Goal: Information Seeking & Learning: Learn about a topic

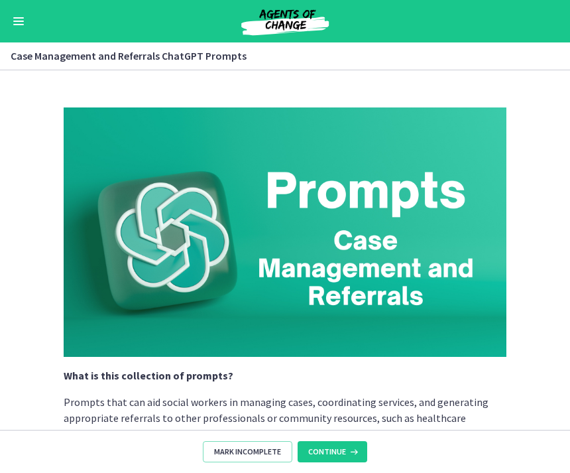
click at [335, 448] on span "Continue" at bounding box center [327, 451] width 38 height 11
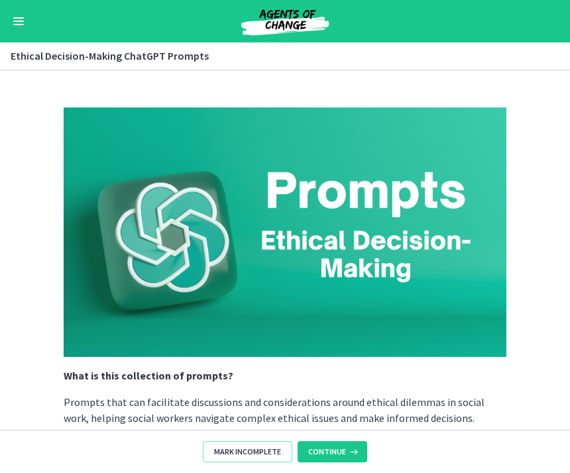
click at [347, 453] on icon at bounding box center [352, 451] width 13 height 11
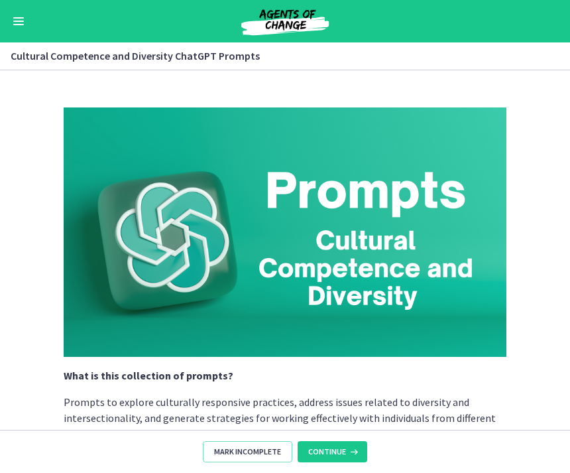
click at [34, 121] on section "What is this collection of prompts? Prompts to explore culturally responsive pr…" at bounding box center [285, 249] width 570 height 359
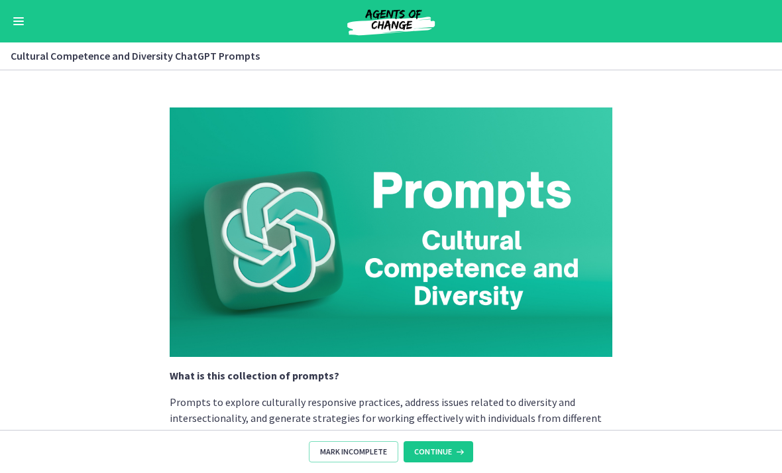
click at [452, 442] on button "Continue" at bounding box center [439, 451] width 70 height 21
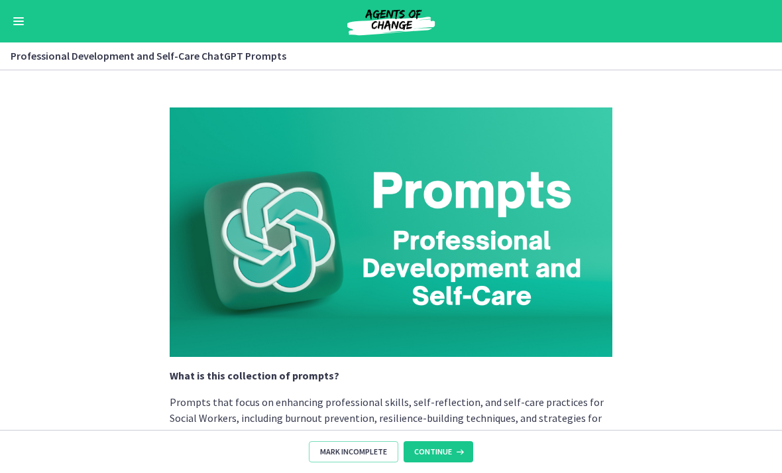
click at [445, 450] on span "Continue" at bounding box center [433, 451] width 38 height 11
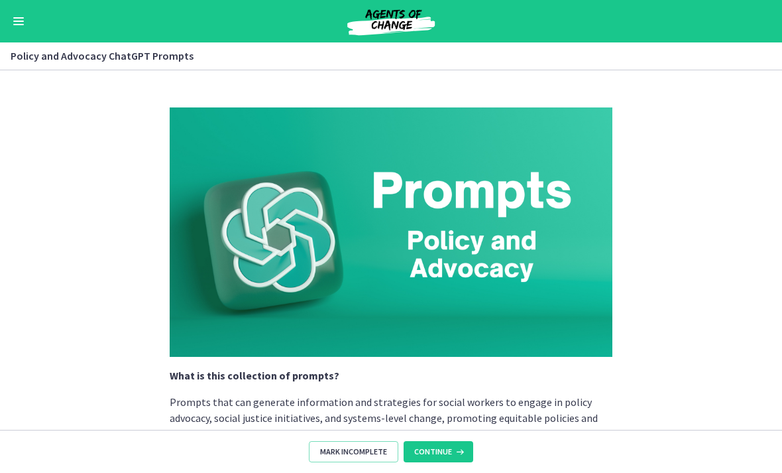
click at [453, 451] on icon at bounding box center [458, 451] width 13 height 11
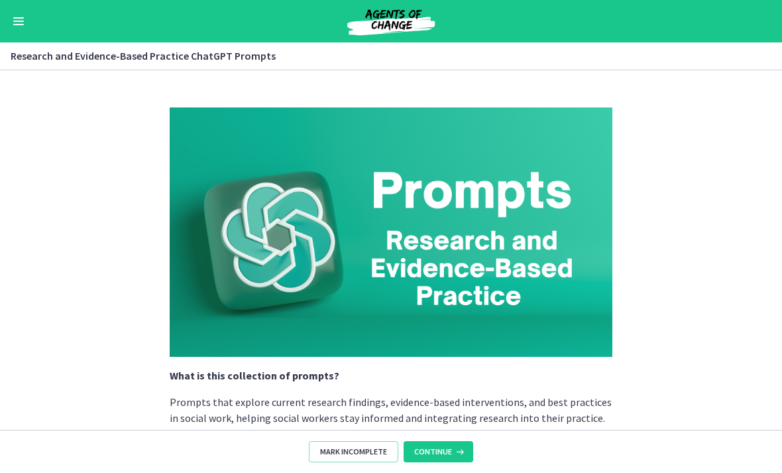
click at [447, 447] on span "Continue" at bounding box center [433, 451] width 38 height 11
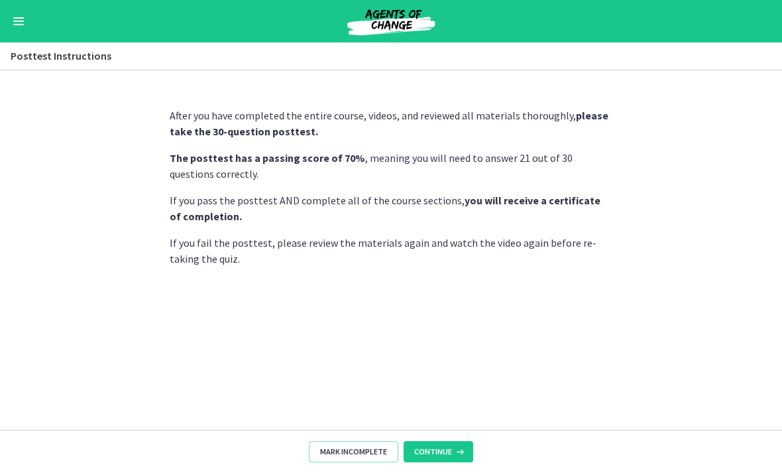
click at [454, 451] on icon at bounding box center [458, 451] width 13 height 11
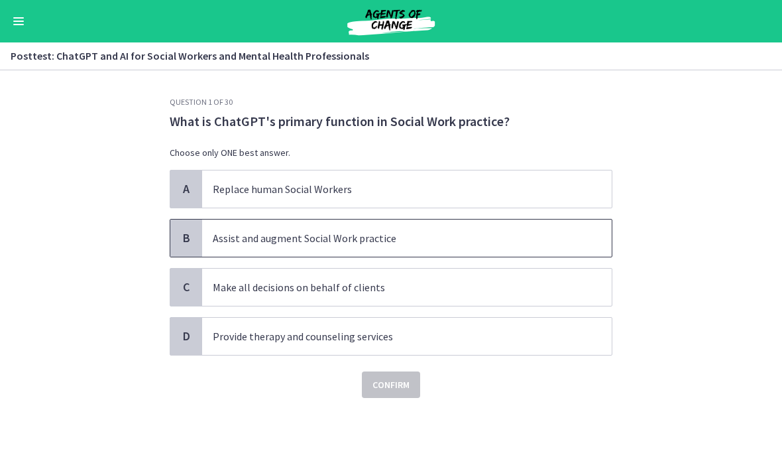
click at [485, 237] on p "Assist and augment Social Work practice" at bounding box center [394, 238] width 362 height 16
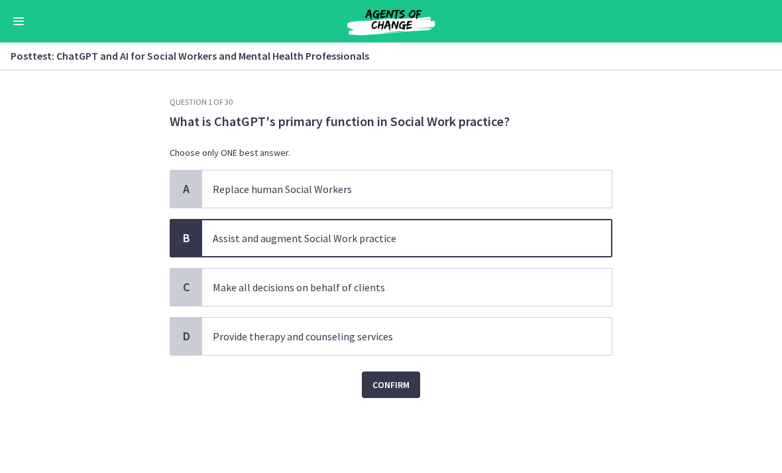
click at [392, 397] on button "Confirm" at bounding box center [391, 384] width 58 height 27
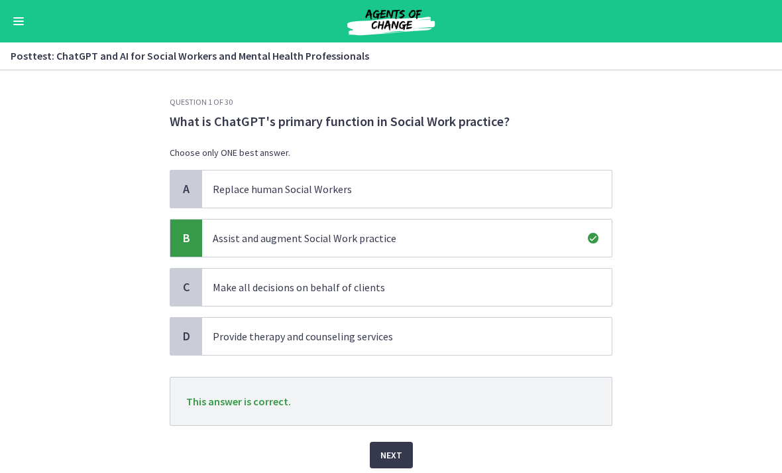
click at [394, 446] on button "Next" at bounding box center [391, 454] width 43 height 27
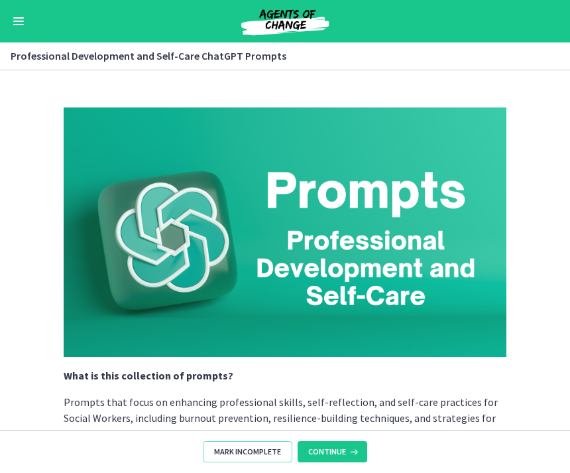
click at [357, 448] on icon at bounding box center [352, 451] width 13 height 11
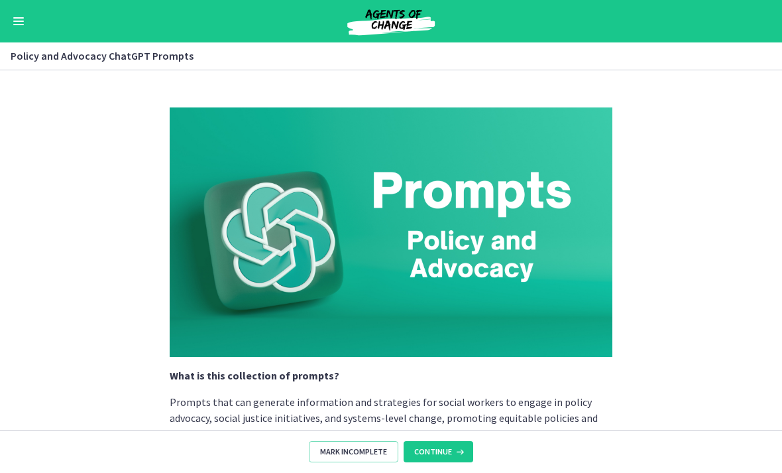
click at [445, 444] on button "Continue" at bounding box center [439, 451] width 70 height 21
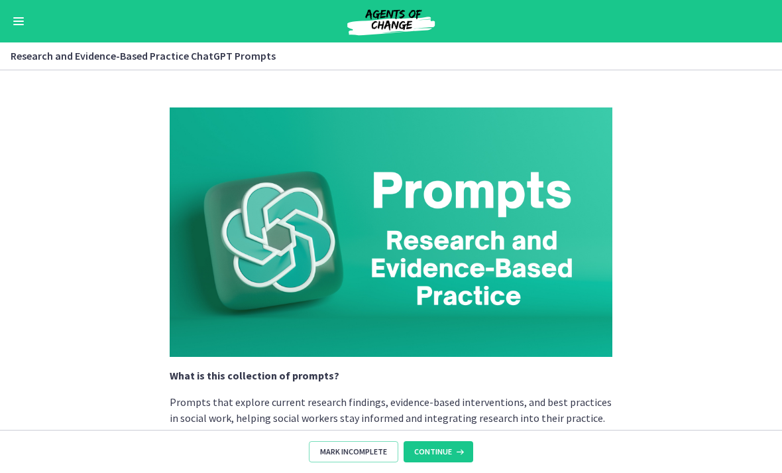
click at [24, 13] on button "Enable menu" at bounding box center [19, 21] width 16 height 16
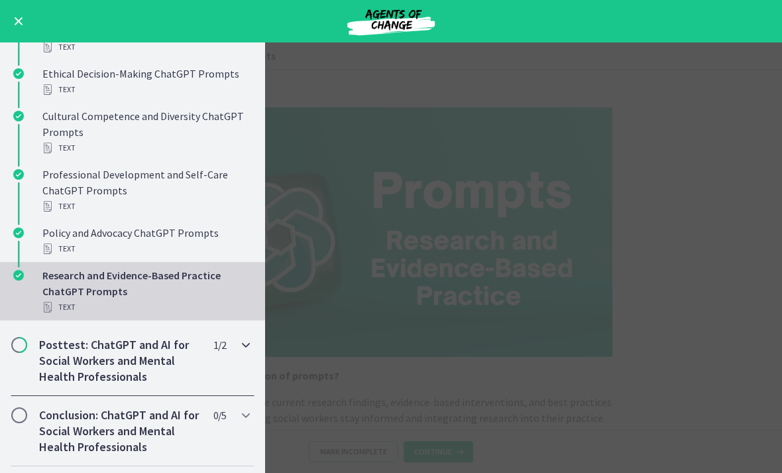
click at [152, 337] on h2 "Posttest: ChatGPT and AI for Social Workers and Mental Health Professionals" at bounding box center [120, 361] width 162 height 48
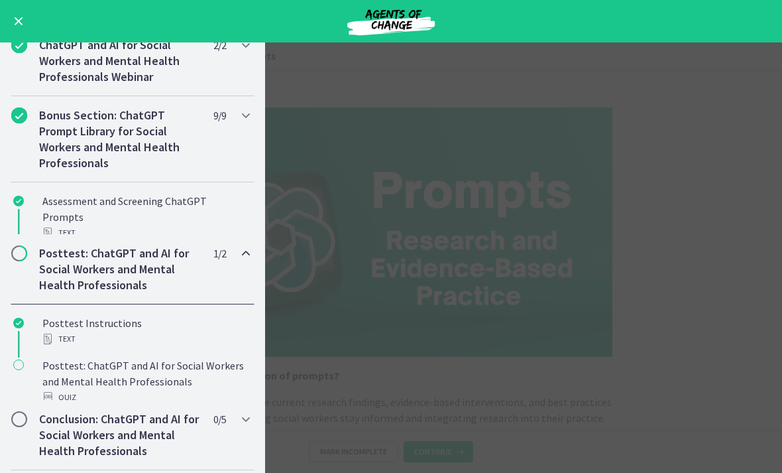
scroll to position [575, 0]
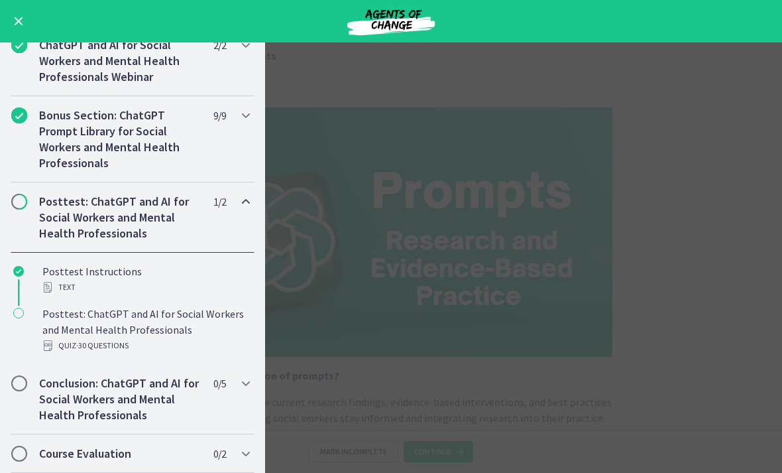
click at [154, 315] on div "Posttest: ChatGPT and AI for Social Workers and Mental Health Professionals Qui…" at bounding box center [145, 330] width 207 height 48
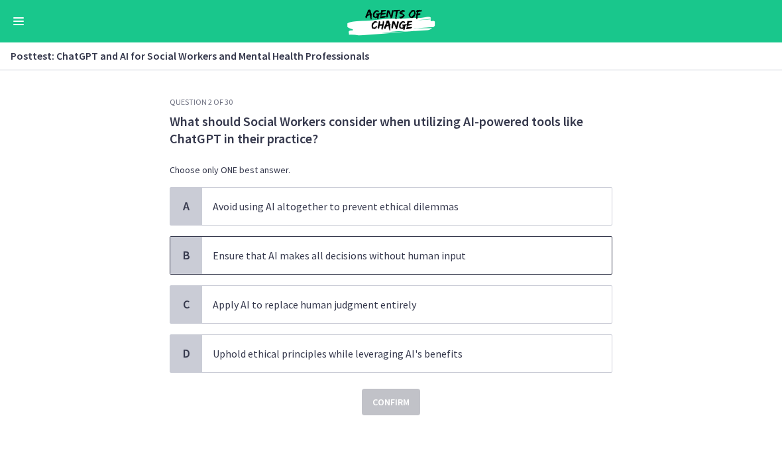
click at [446, 263] on span "Ensure that AI makes all decisions without human input" at bounding box center [407, 255] width 410 height 37
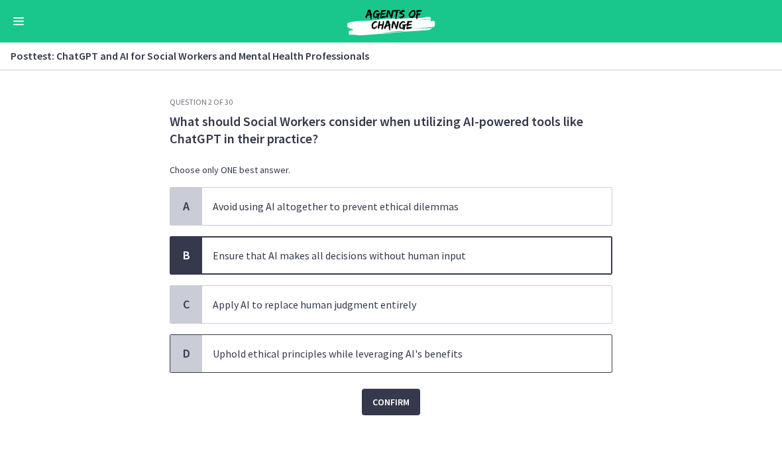
click at [419, 335] on span "Uphold ethical principles while leveraging AI's benefits" at bounding box center [407, 353] width 410 height 37
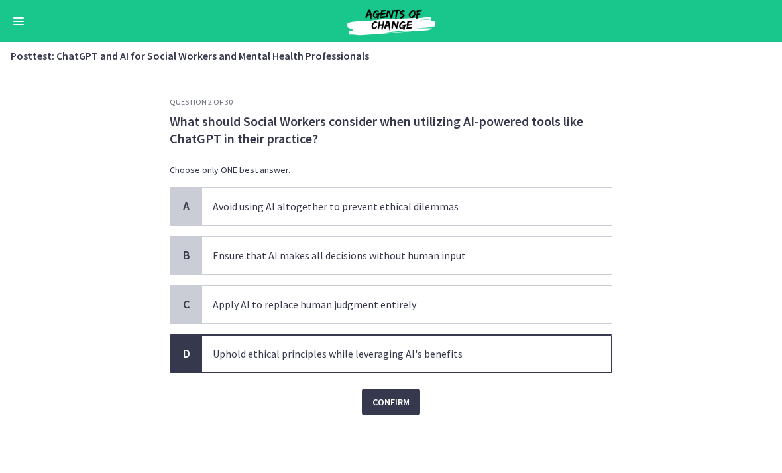
click at [398, 406] on span "Confirm" at bounding box center [391, 402] width 37 height 16
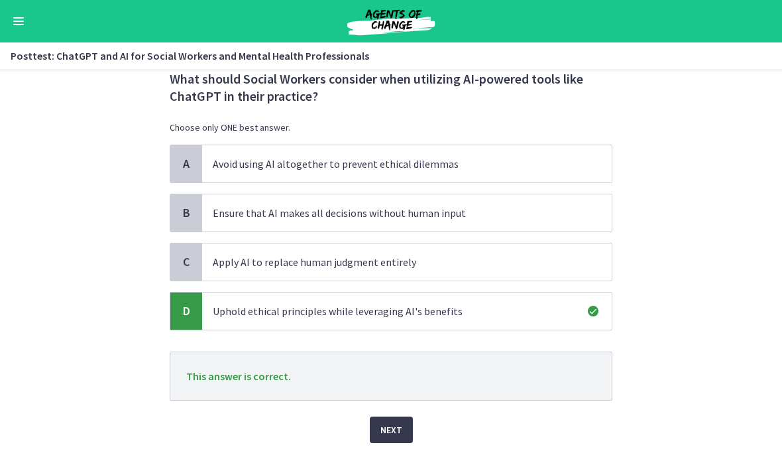
scroll to position [58, 0]
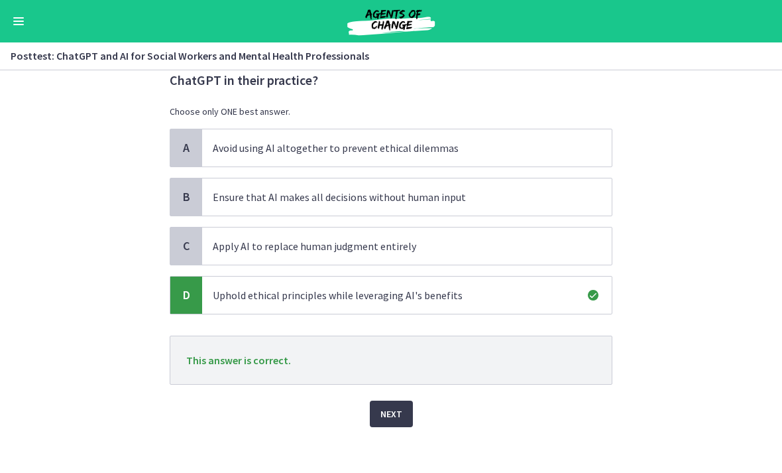
click at [398, 416] on span "Next" at bounding box center [391, 414] width 22 height 16
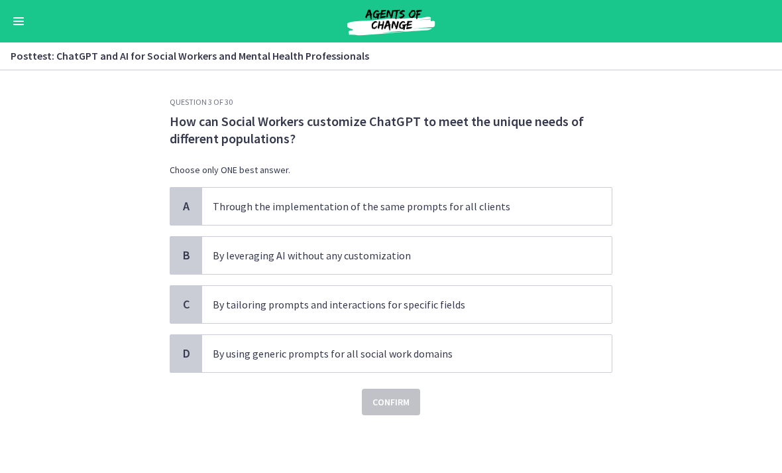
scroll to position [0, 0]
click at [495, 300] on p "By tailoring prompts and interactions for specific fields" at bounding box center [394, 304] width 362 height 16
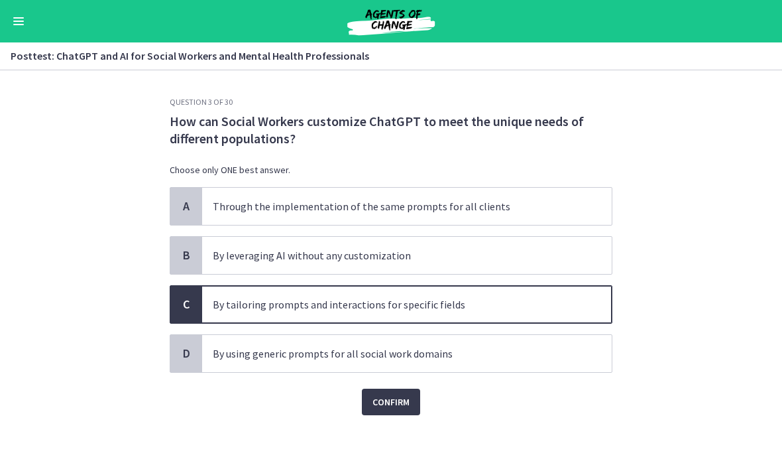
click at [409, 398] on span "Confirm" at bounding box center [391, 402] width 37 height 16
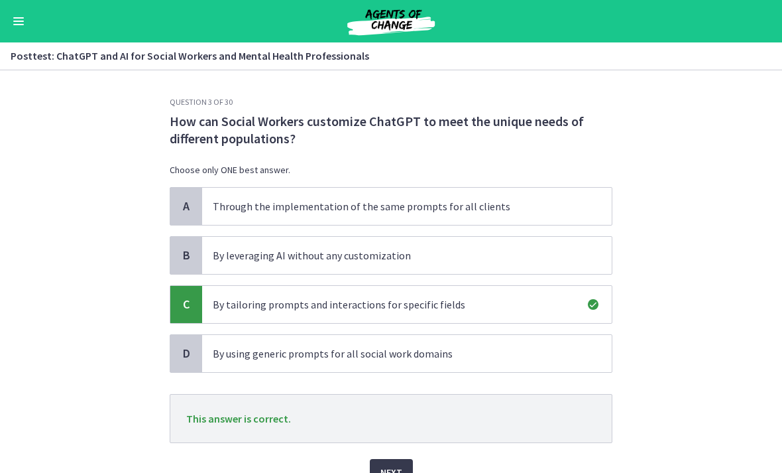
click at [396, 455] on div "Next" at bounding box center [391, 464] width 443 height 42
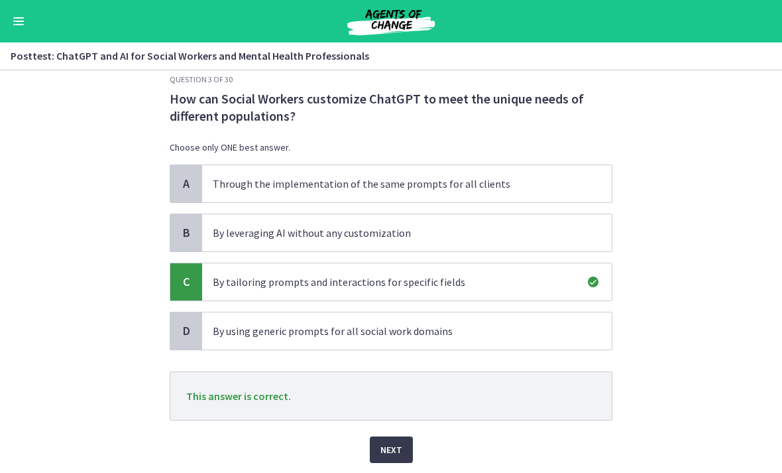
scroll to position [23, 0]
click at [400, 443] on span "Next" at bounding box center [391, 449] width 22 height 16
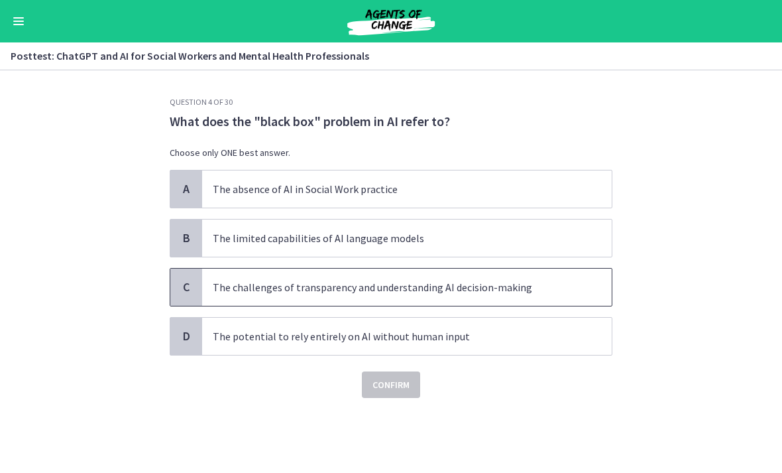
click at [513, 279] on p "The challenges of transparency and understanding AI decision-making" at bounding box center [394, 287] width 362 height 16
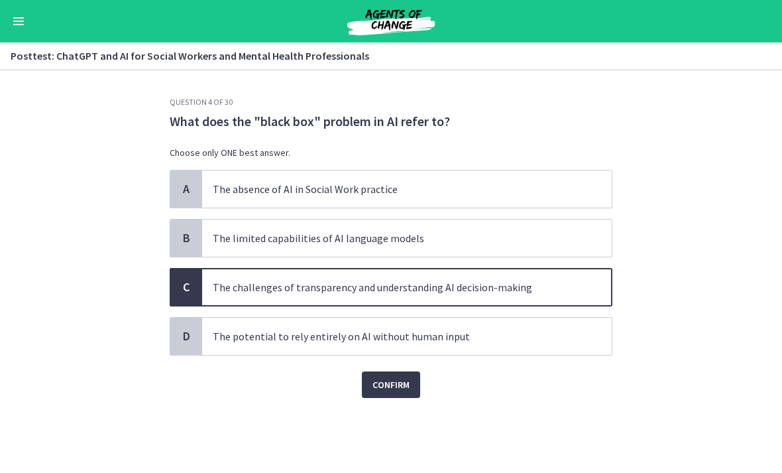
click at [408, 390] on span "Confirm" at bounding box center [391, 385] width 37 height 16
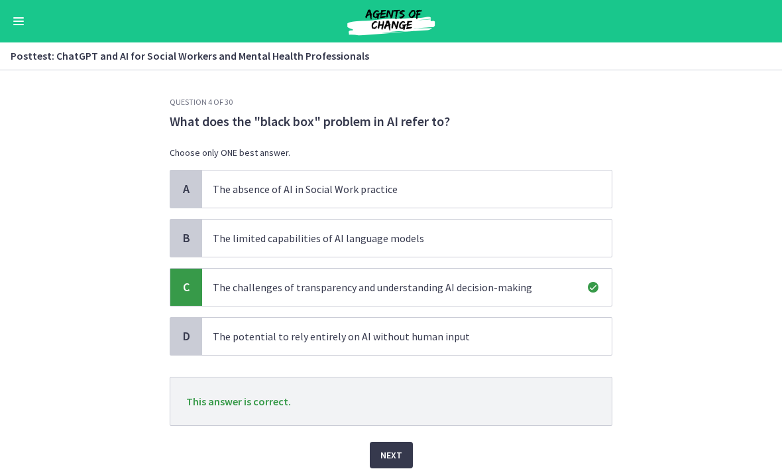
click at [395, 451] on span "Next" at bounding box center [391, 455] width 22 height 16
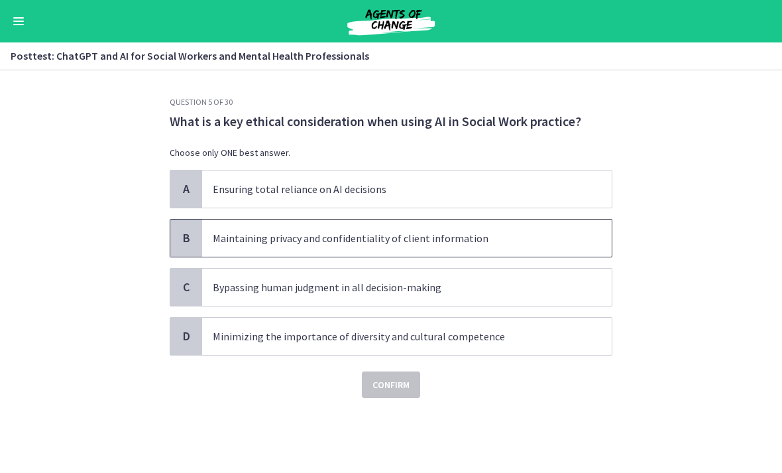
click at [495, 242] on p "Maintaining privacy and confidentiality of client information" at bounding box center [394, 238] width 362 height 16
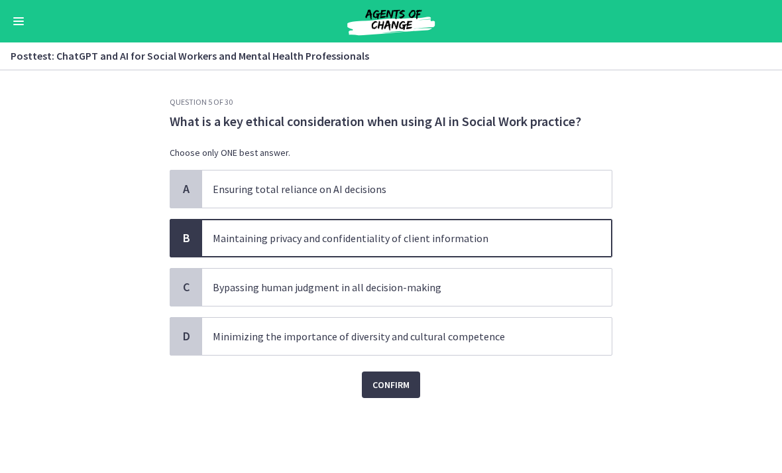
click at [401, 382] on span "Confirm" at bounding box center [391, 385] width 37 height 16
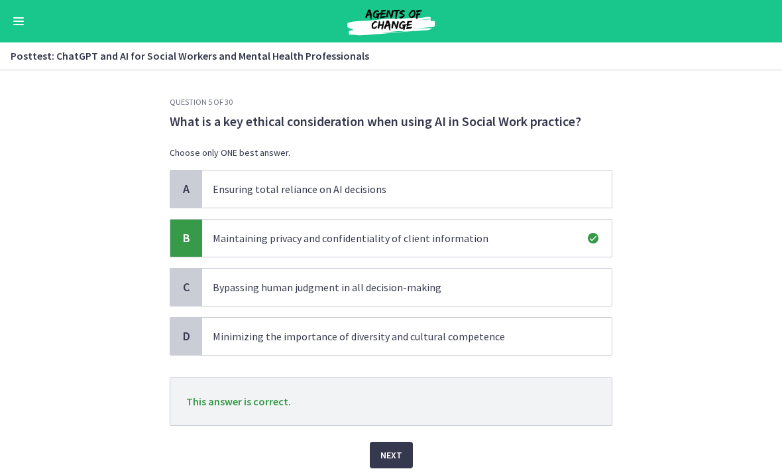
click at [397, 459] on span "Next" at bounding box center [391, 455] width 22 height 16
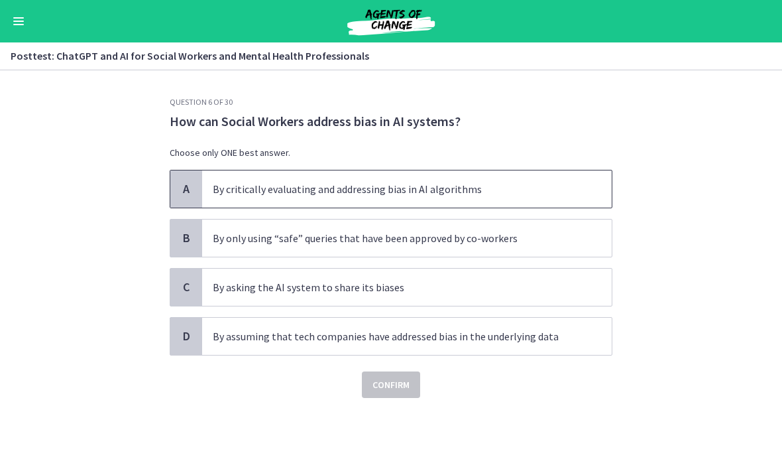
click at [539, 194] on p "By critically evaluating and addressing bias in AI algorithms" at bounding box center [394, 189] width 362 height 16
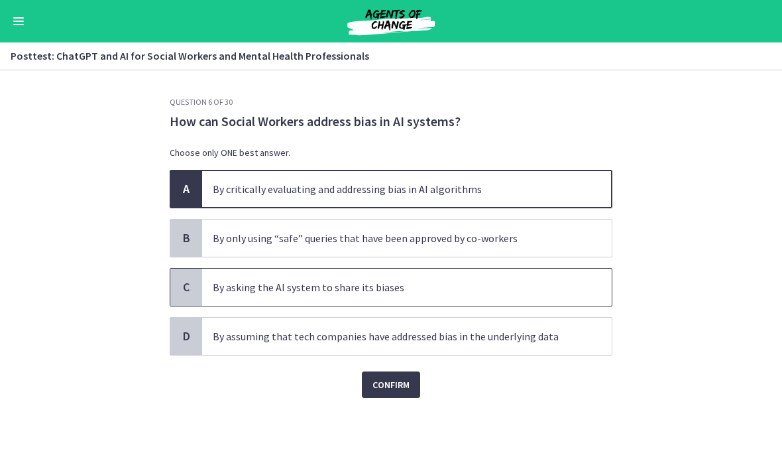
click at [455, 281] on p "By asking the AI system to share its biases" at bounding box center [394, 287] width 362 height 16
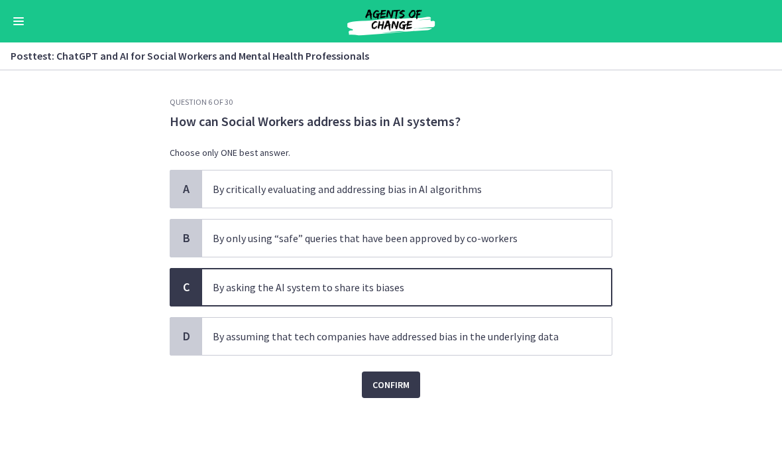
click at [408, 386] on span "Confirm" at bounding box center [391, 385] width 37 height 16
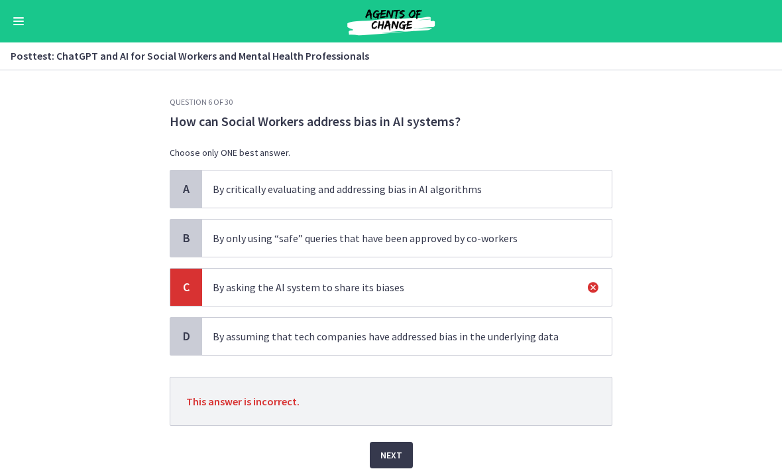
click at [402, 449] on button "Next" at bounding box center [391, 454] width 43 height 27
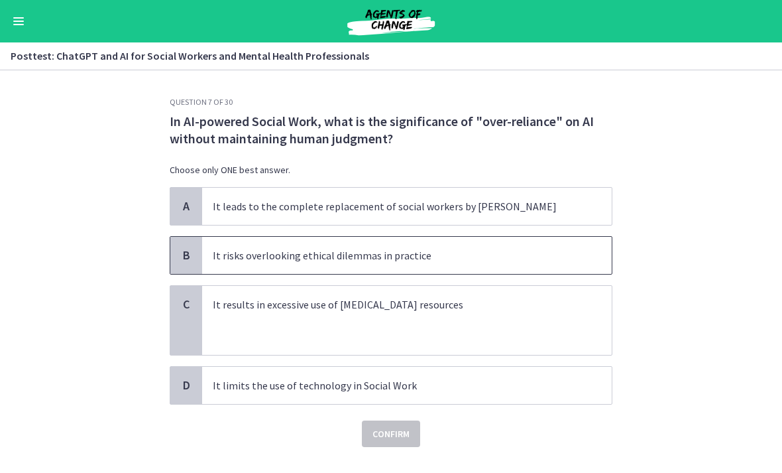
click at [479, 253] on p "It risks overlooking ethical dilemmas in practice" at bounding box center [394, 255] width 362 height 16
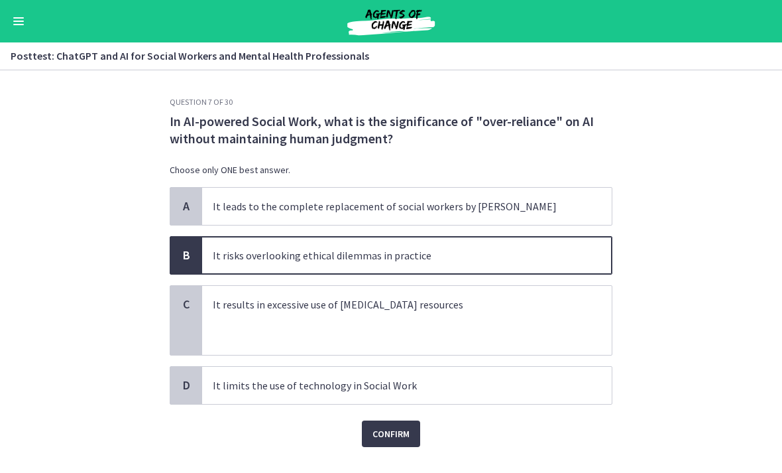
click at [410, 440] on span "Confirm" at bounding box center [391, 434] width 37 height 16
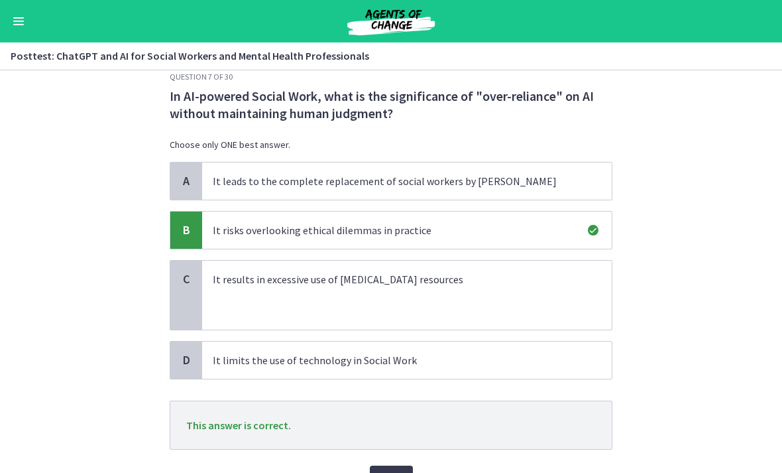
scroll to position [42, 0]
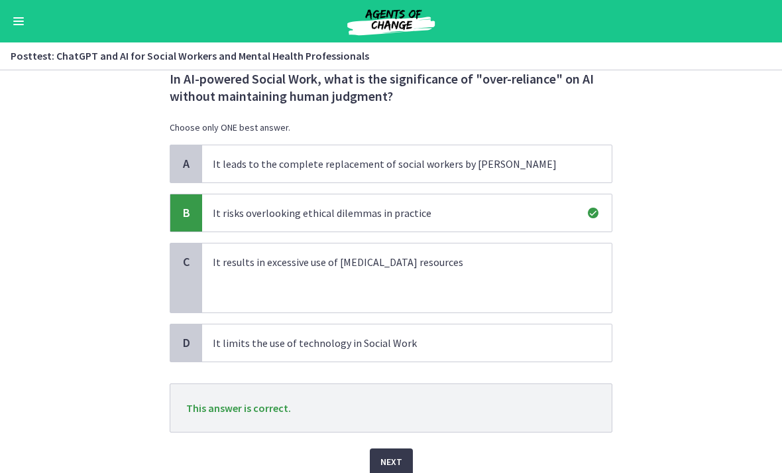
click at [407, 448] on button "Next" at bounding box center [391, 461] width 43 height 27
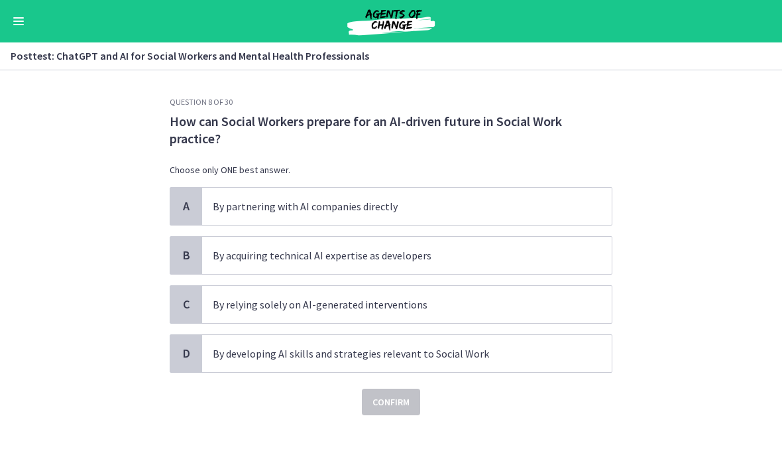
scroll to position [0, 0]
click at [506, 206] on p "By partnering with AI companies directly" at bounding box center [394, 206] width 362 height 16
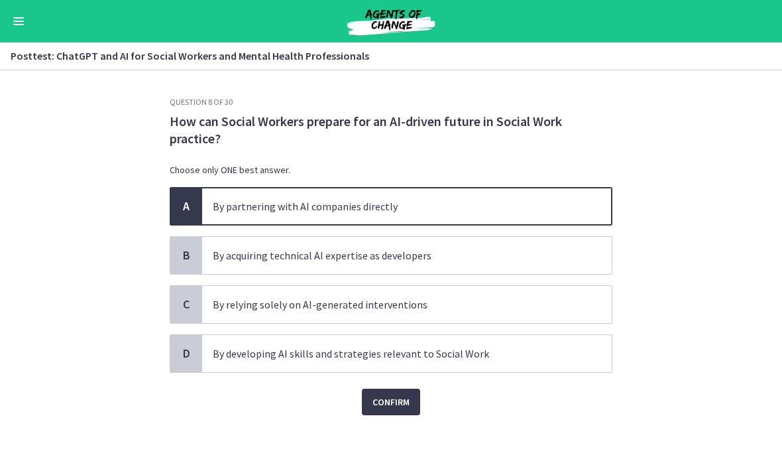
click at [406, 408] on span "Confirm" at bounding box center [391, 402] width 37 height 16
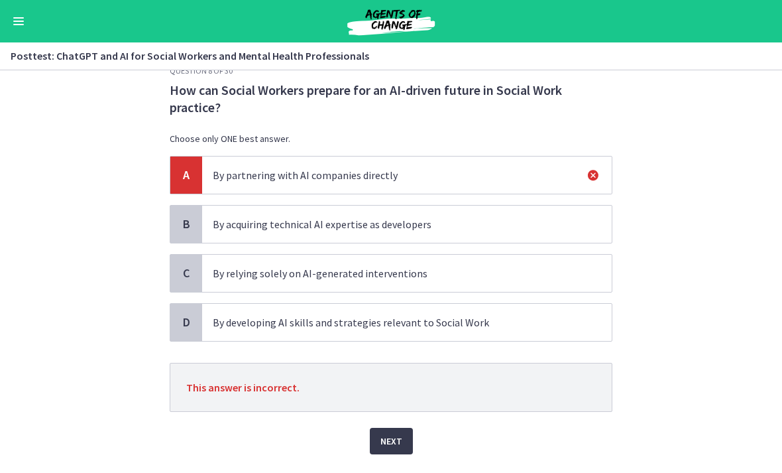
scroll to position [40, 0]
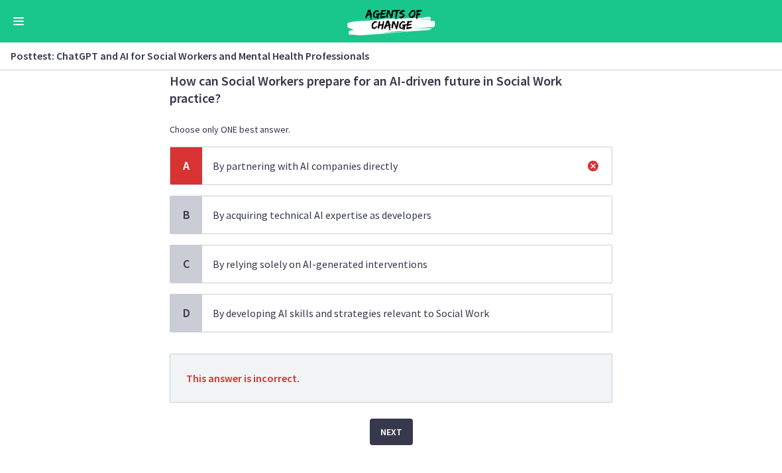
click at [443, 304] on span "By developing AI skills and strategies relevant to Social Work" at bounding box center [407, 312] width 410 height 37
click at [443, 303] on span "By developing AI skills and strategies relevant to Social Work" at bounding box center [407, 312] width 410 height 37
click at [435, 325] on span "By developing AI skills and strategies relevant to Social Work" at bounding box center [407, 312] width 410 height 37
click at [434, 324] on span "By developing AI skills and strategies relevant to Social Work" at bounding box center [407, 312] width 410 height 37
click at [393, 442] on button "Next" at bounding box center [391, 431] width 43 height 27
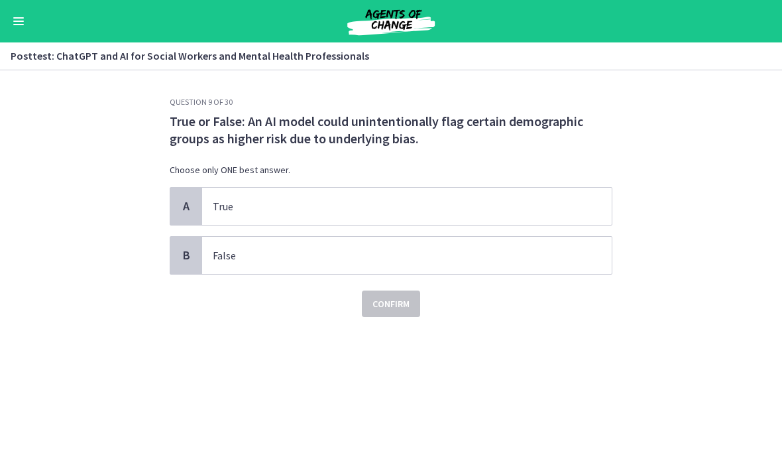
scroll to position [0, 0]
click at [481, 207] on p "True" at bounding box center [394, 206] width 362 height 16
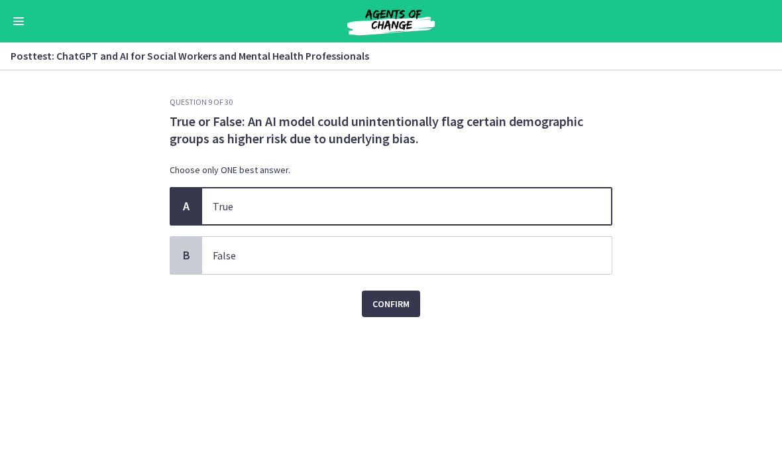
click at [409, 295] on button "Confirm" at bounding box center [391, 303] width 58 height 27
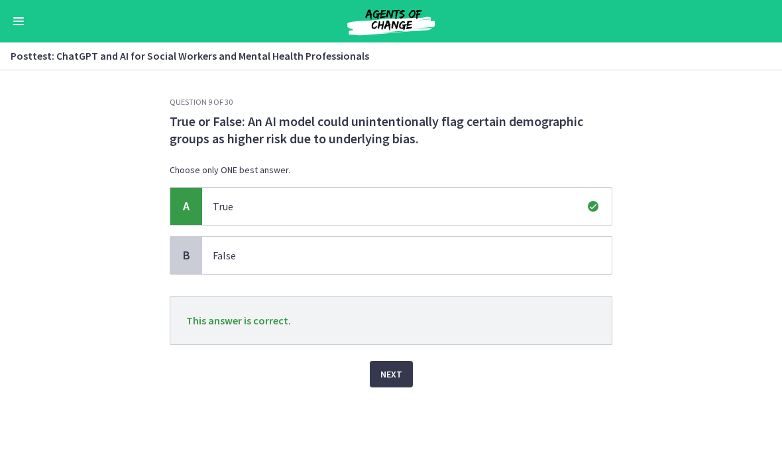
click at [395, 373] on span "Next" at bounding box center [391, 374] width 22 height 16
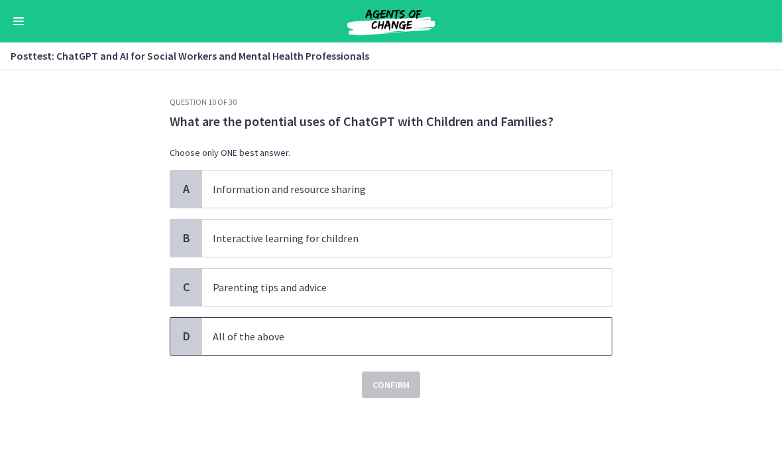
click at [373, 333] on p "All of the above" at bounding box center [394, 336] width 362 height 16
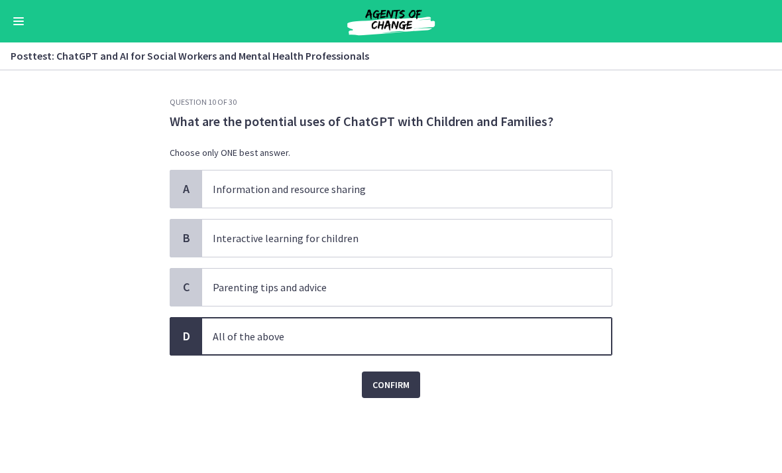
click at [391, 384] on span "Confirm" at bounding box center [391, 385] width 37 height 16
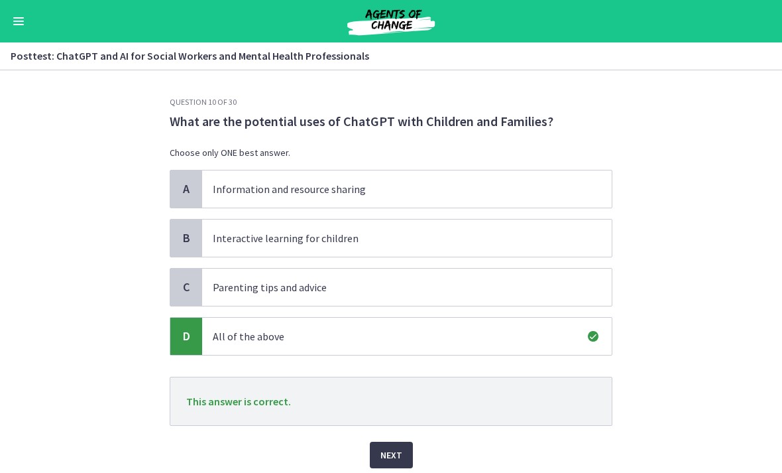
click at [397, 450] on span "Next" at bounding box center [391, 455] width 22 height 16
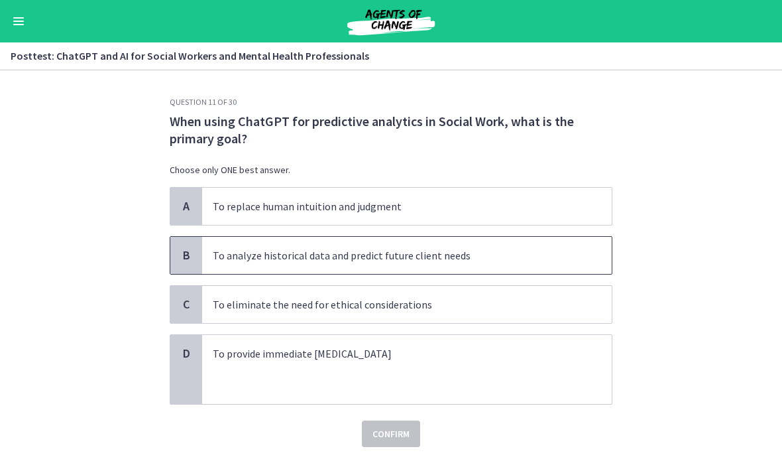
click at [437, 254] on p "To analyze historical data and predict future client needs" at bounding box center [394, 255] width 362 height 16
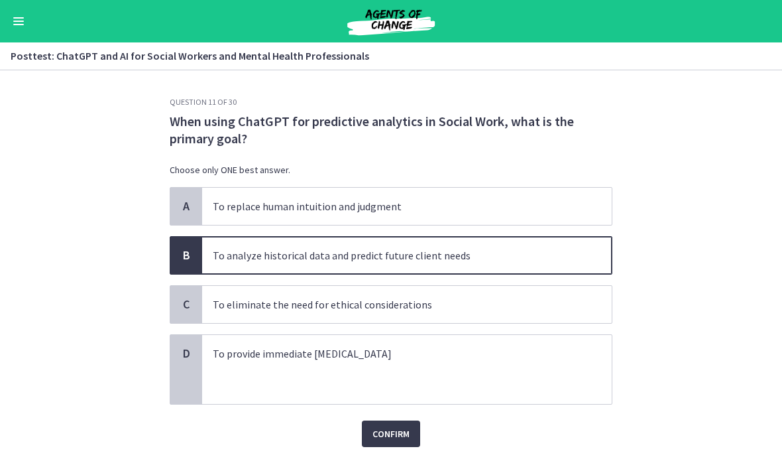
click at [402, 439] on span "Confirm" at bounding box center [391, 434] width 37 height 16
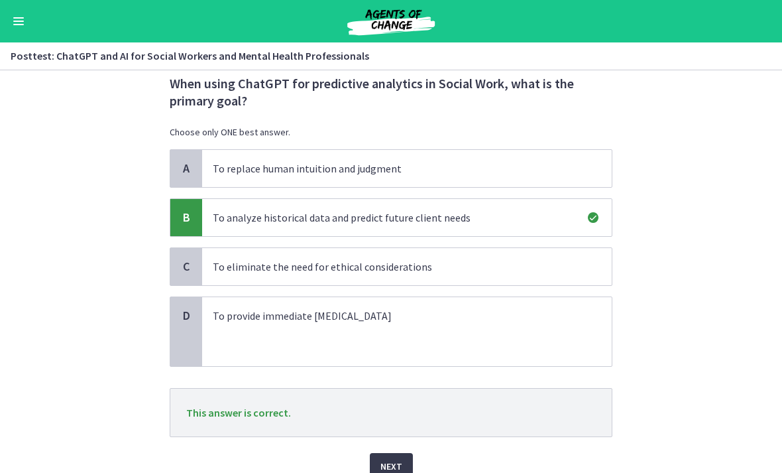
scroll to position [41, 0]
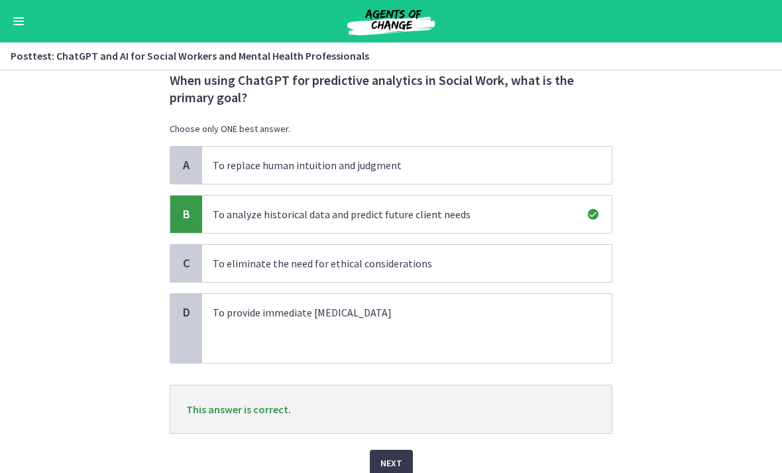
click at [398, 460] on span "Next" at bounding box center [391, 463] width 22 height 16
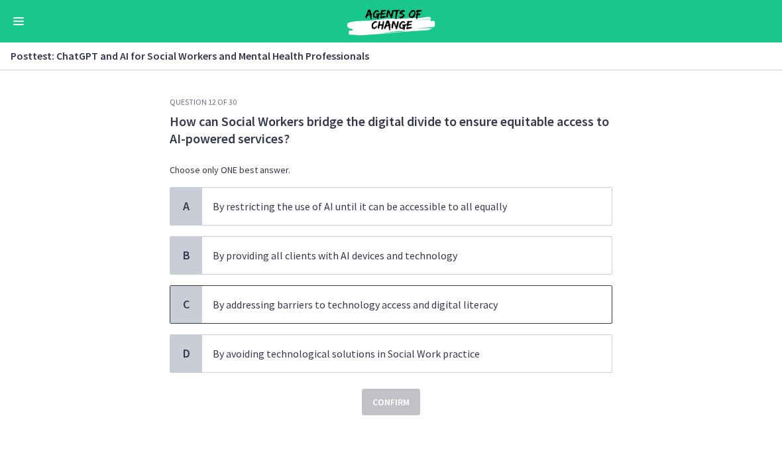
click at [453, 301] on p "By addressing barriers to technology access and digital literacy" at bounding box center [394, 304] width 362 height 16
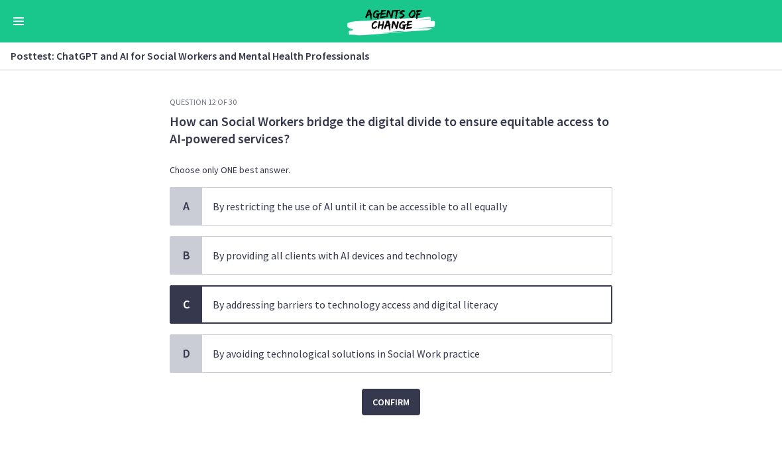
click at [403, 403] on span "Confirm" at bounding box center [391, 402] width 37 height 16
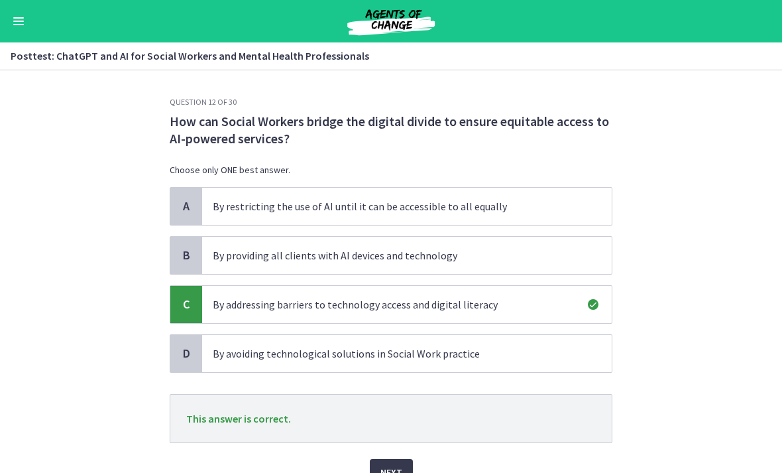
click at [404, 461] on button "Next" at bounding box center [391, 472] width 43 height 27
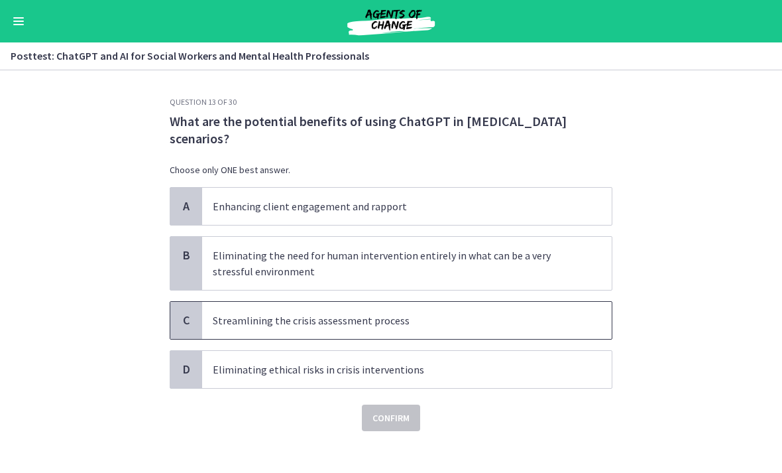
click at [414, 333] on span "Streamlining the crisis assessment process" at bounding box center [407, 320] width 410 height 37
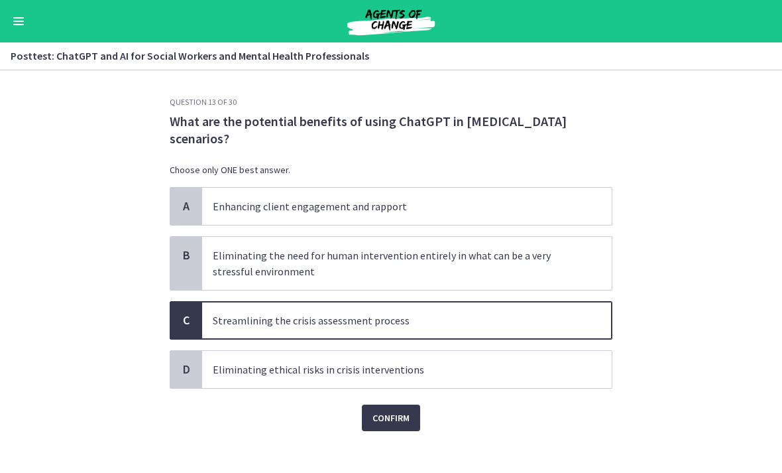
click at [405, 419] on span "Confirm" at bounding box center [391, 418] width 37 height 16
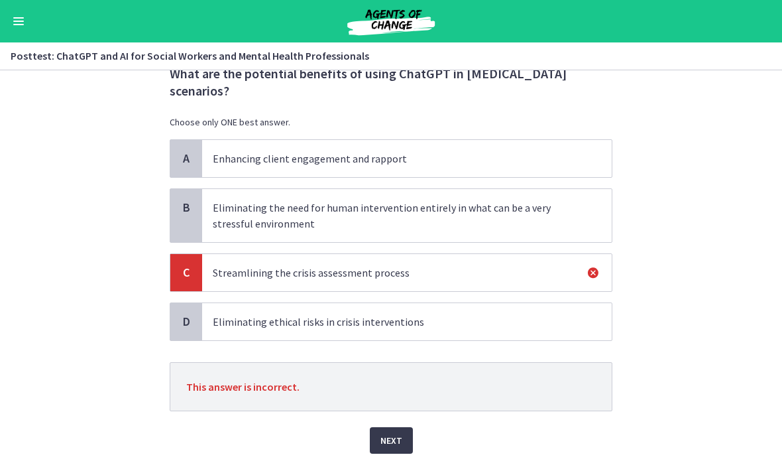
scroll to position [48, 0]
click at [407, 437] on button "Next" at bounding box center [391, 439] width 43 height 27
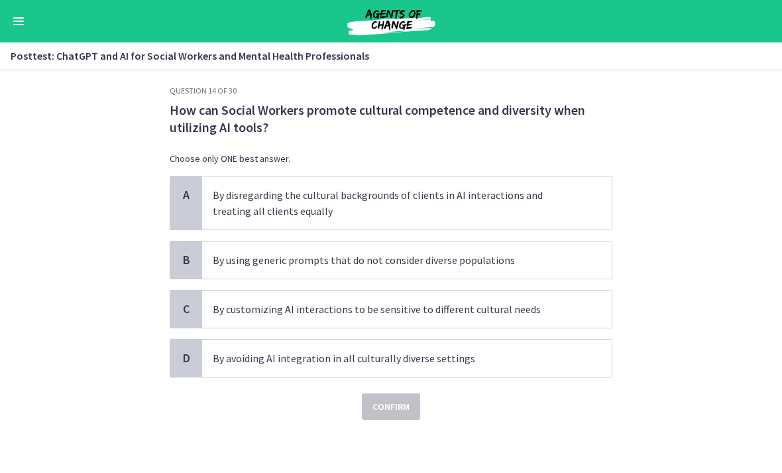
scroll to position [0, 0]
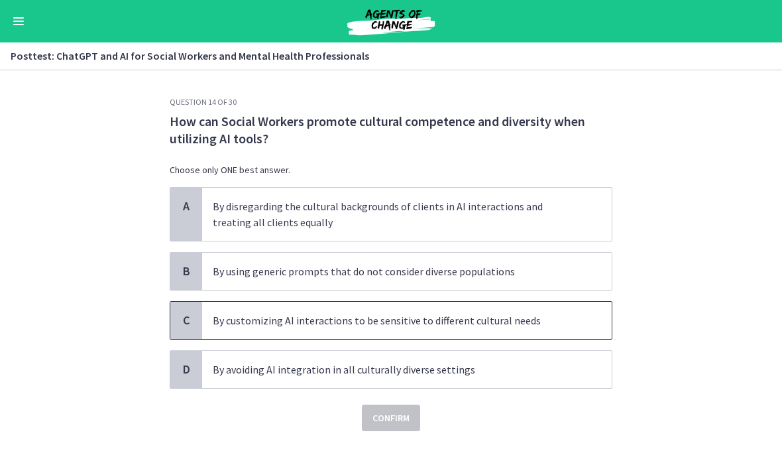
click at [434, 316] on p "By customizing AI interactions to be sensitive to different cultural needs" at bounding box center [394, 320] width 362 height 16
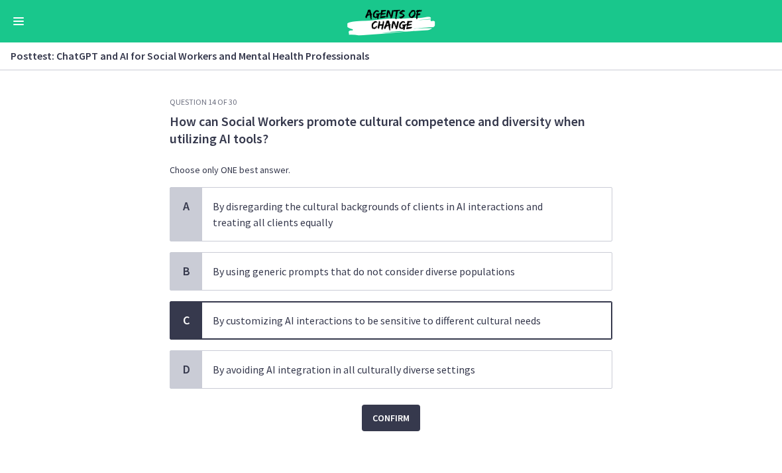
click at [402, 412] on span "Confirm" at bounding box center [391, 418] width 37 height 16
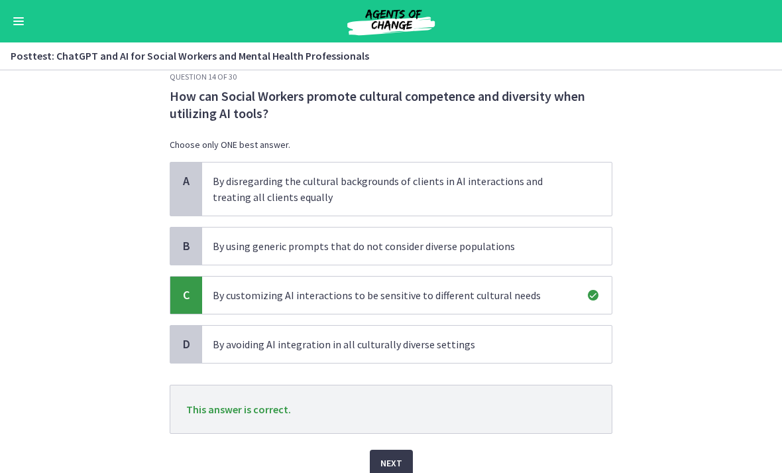
scroll to position [26, 0]
click at [400, 451] on button "Next" at bounding box center [391, 462] width 43 height 27
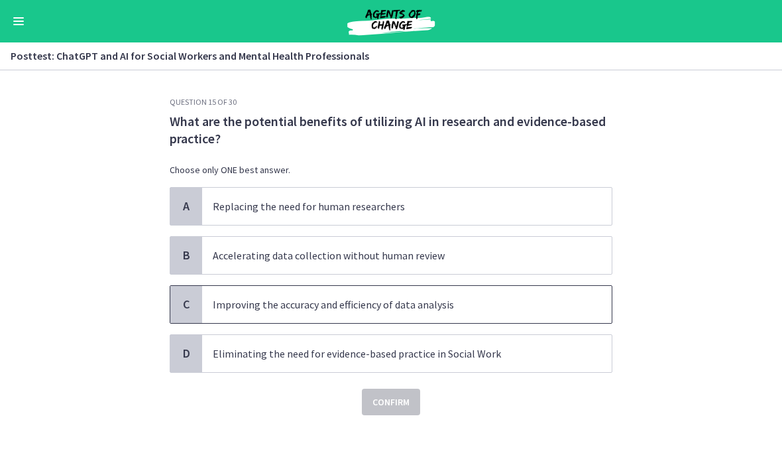
click at [461, 304] on p "Improving the accuracy and efficiency of data analysis" at bounding box center [394, 304] width 362 height 16
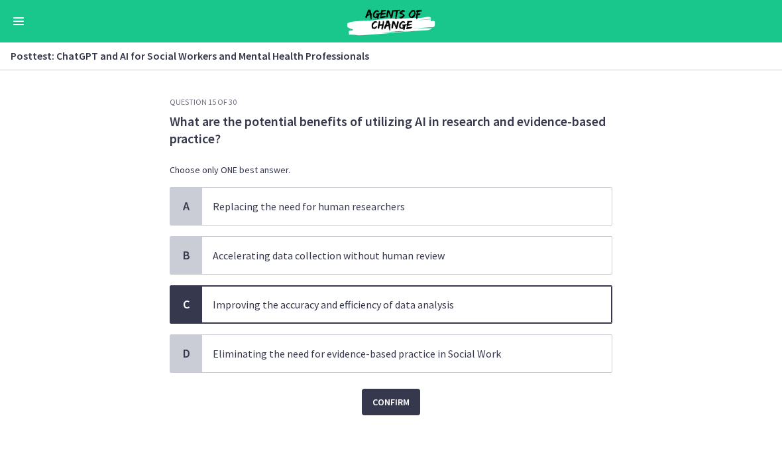
click at [406, 402] on span "Confirm" at bounding box center [391, 402] width 37 height 16
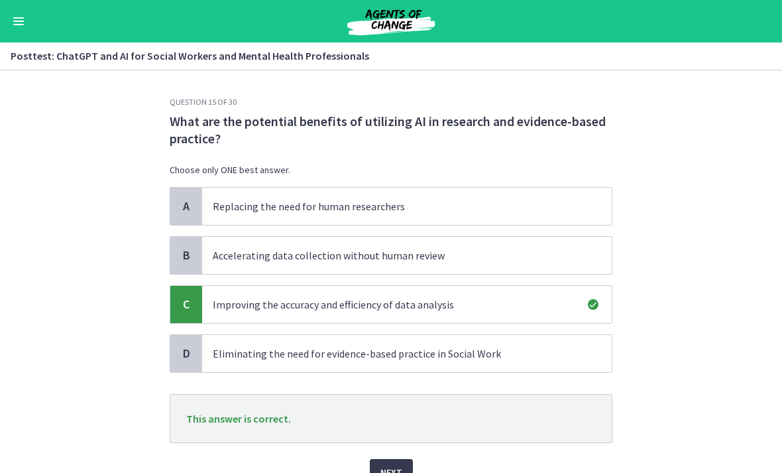
click at [402, 461] on button "Next" at bounding box center [391, 472] width 43 height 27
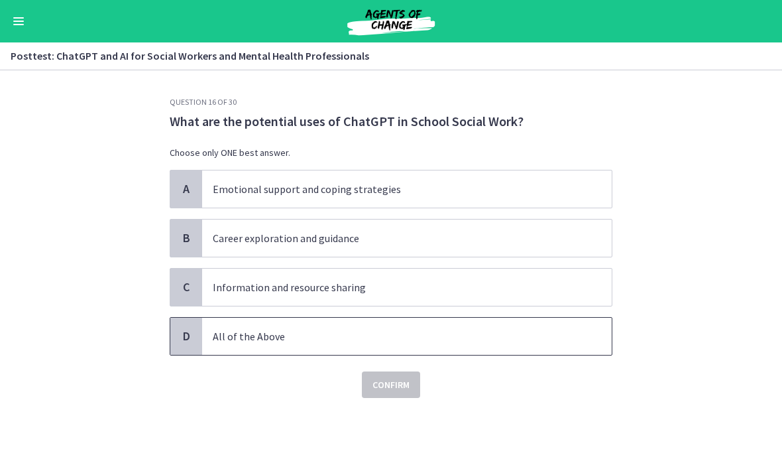
click at [384, 336] on p "All of the Above" at bounding box center [394, 336] width 362 height 16
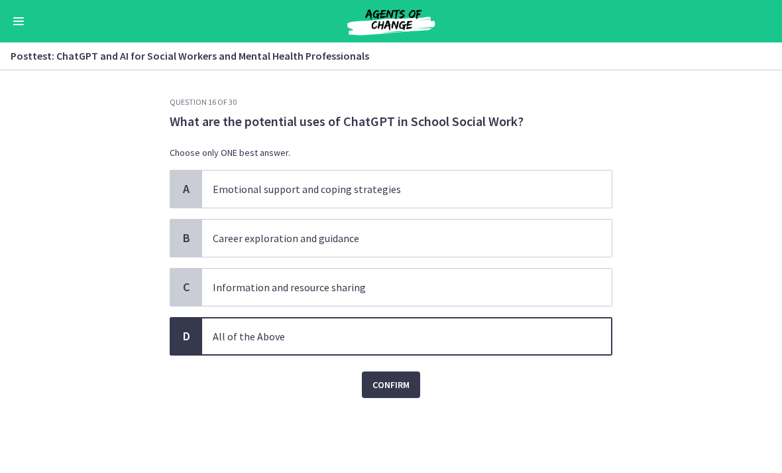
click at [396, 381] on span "Confirm" at bounding box center [391, 385] width 37 height 16
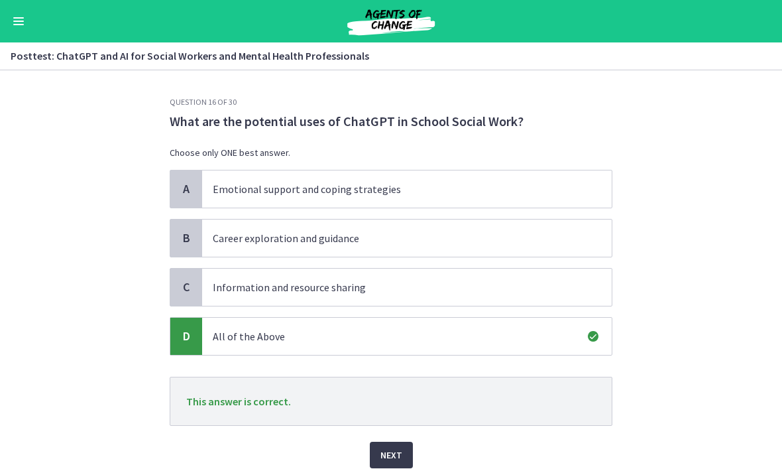
click at [396, 448] on span "Next" at bounding box center [391, 455] width 22 height 16
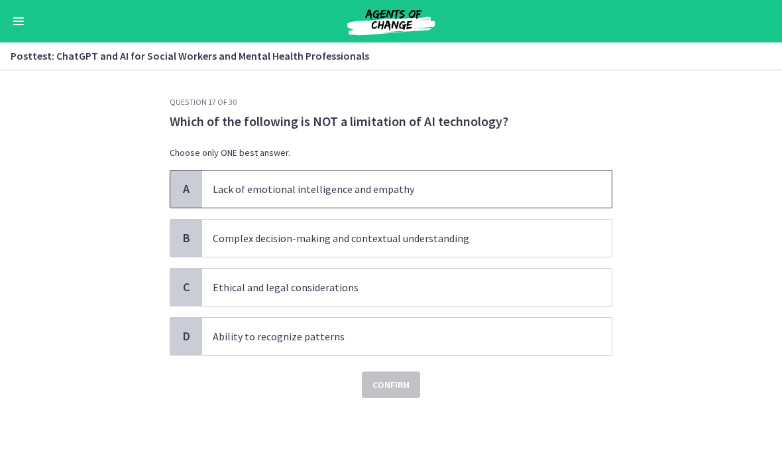
click at [481, 184] on p "Lack of emotional intelligence and empathy" at bounding box center [394, 189] width 362 height 16
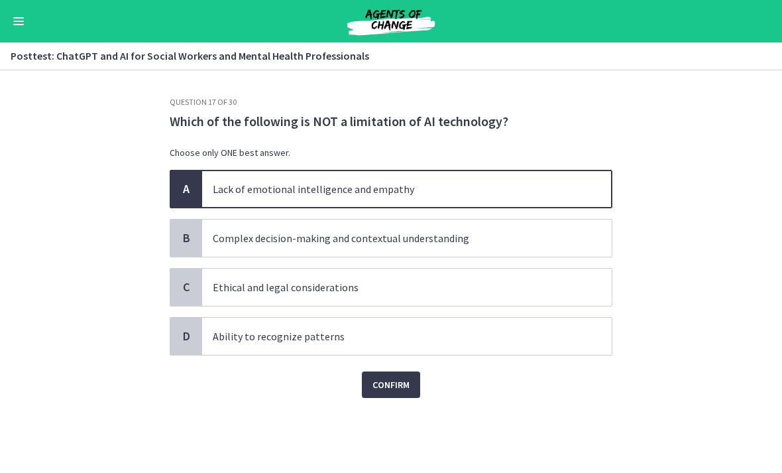
click at [407, 384] on span "Confirm" at bounding box center [391, 385] width 37 height 16
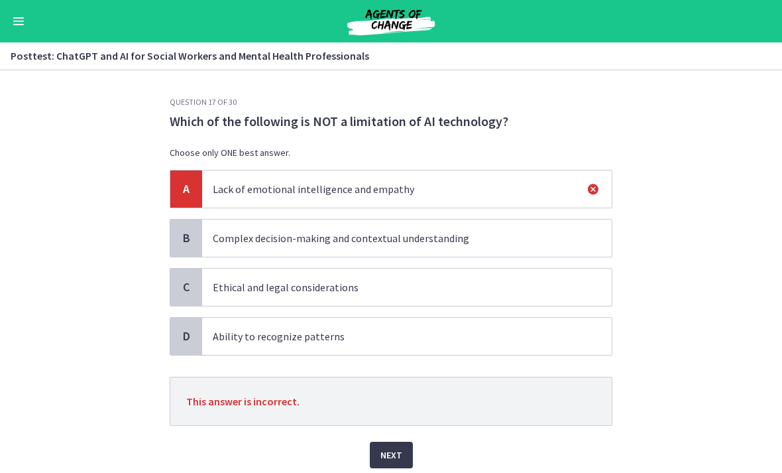
click at [402, 447] on button "Next" at bounding box center [391, 454] width 43 height 27
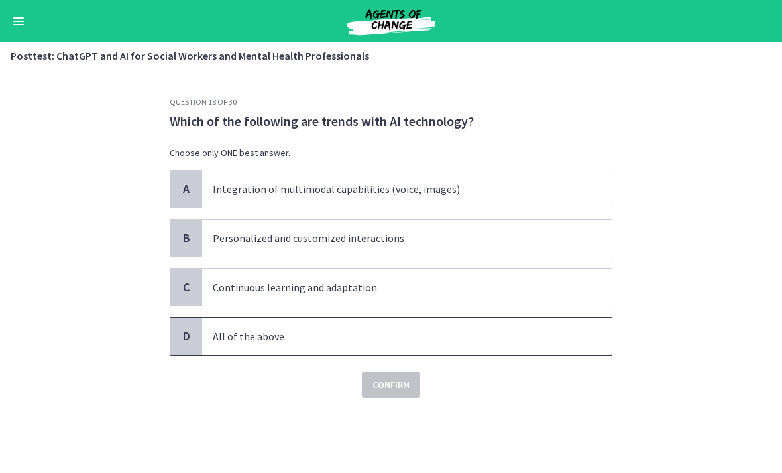
click at [397, 335] on p "All of the above" at bounding box center [394, 336] width 362 height 16
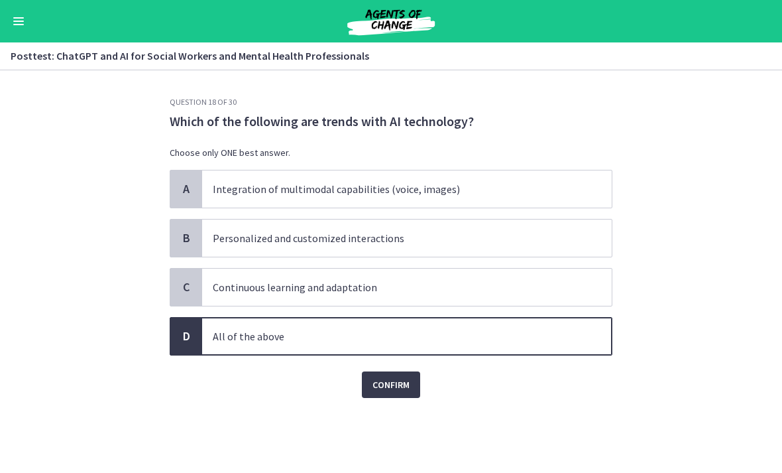
click at [402, 390] on span "Confirm" at bounding box center [391, 385] width 37 height 16
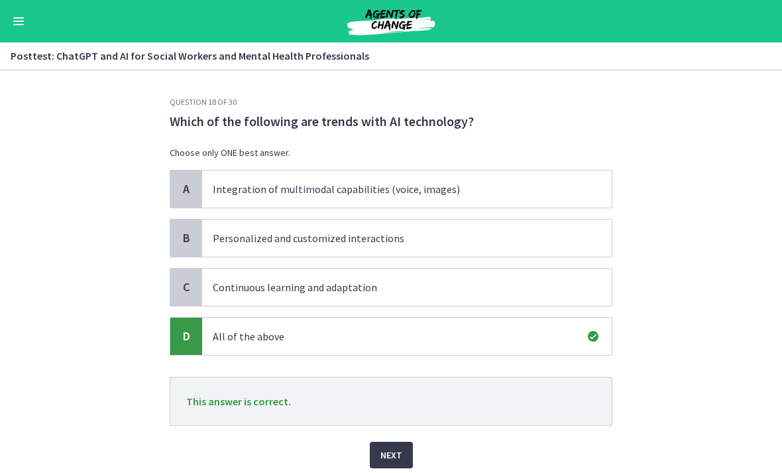
click at [397, 446] on button "Next" at bounding box center [391, 454] width 43 height 27
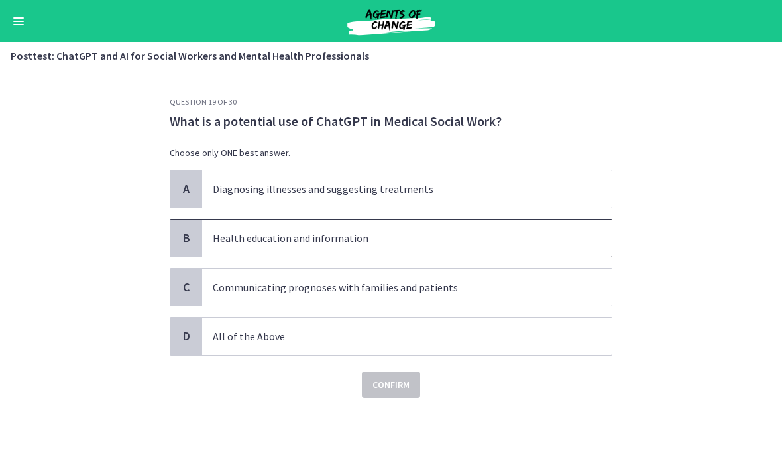
click at [412, 237] on p "Health education and information" at bounding box center [394, 238] width 362 height 16
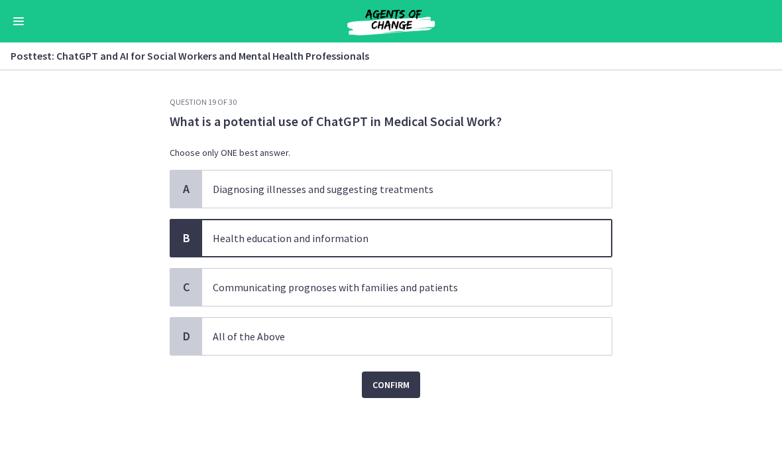
click at [397, 382] on span "Confirm" at bounding box center [391, 385] width 37 height 16
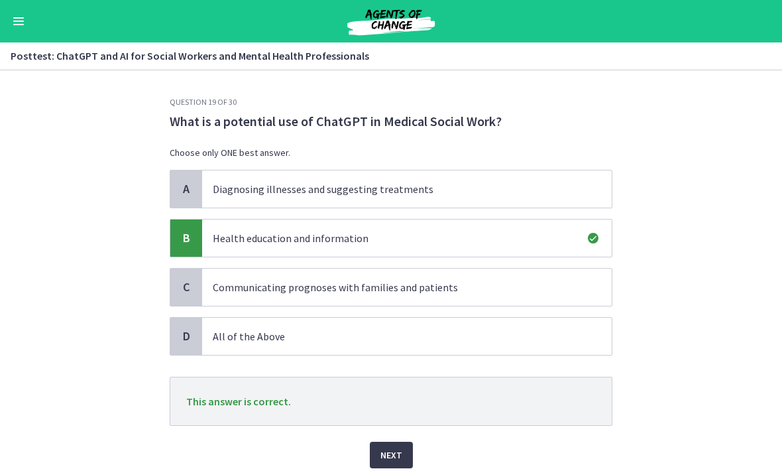
click at [397, 453] on span "Next" at bounding box center [391, 455] width 22 height 16
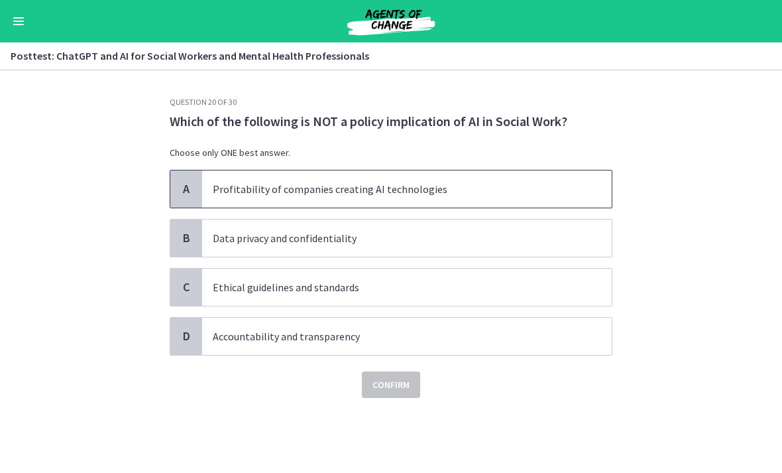
click at [463, 194] on p "Profitability of companies creating AI technologies" at bounding box center [394, 189] width 362 height 16
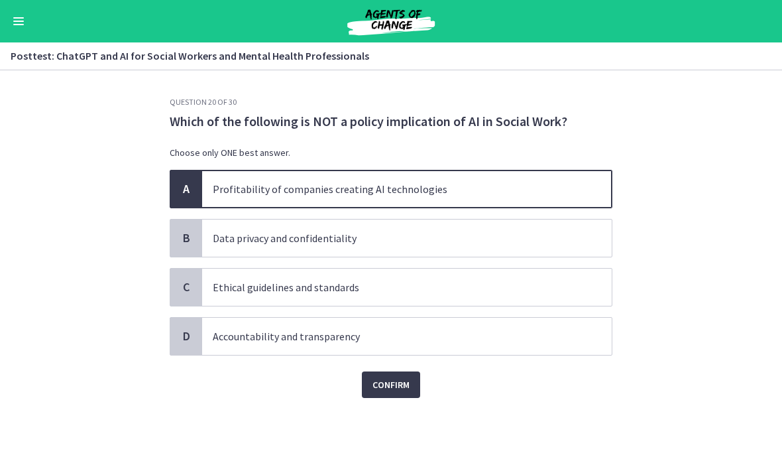
click at [398, 384] on span "Confirm" at bounding box center [391, 385] width 37 height 16
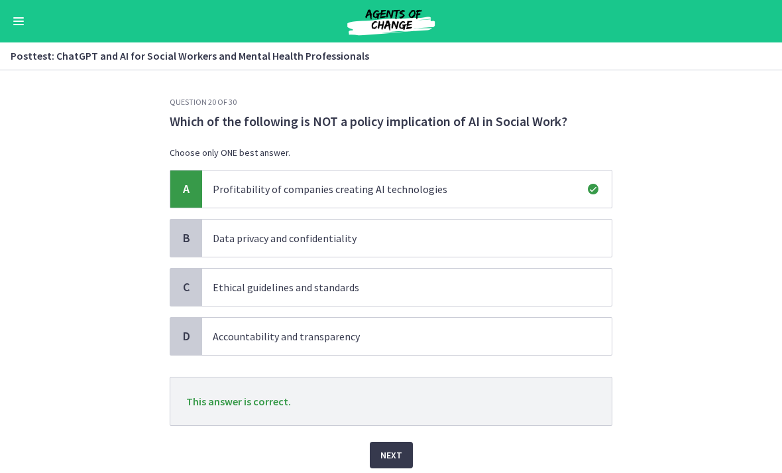
click at [393, 449] on span "Next" at bounding box center [391, 455] width 22 height 16
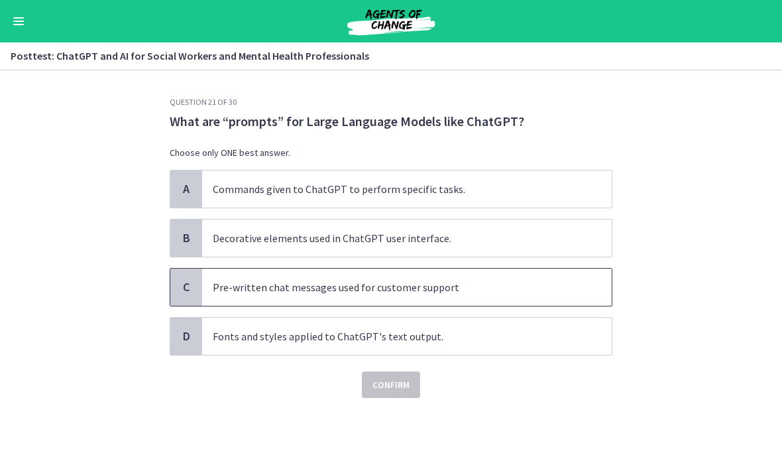
click at [417, 284] on p "Pre-written chat messages used for customer support" at bounding box center [394, 287] width 362 height 16
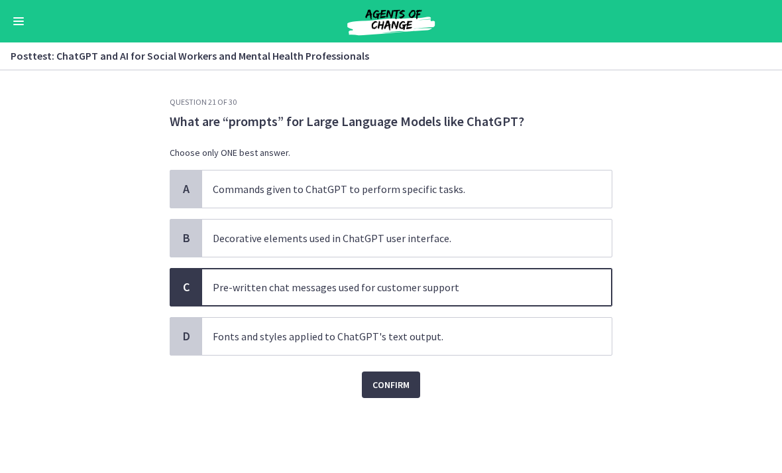
click at [402, 394] on button "Confirm" at bounding box center [391, 384] width 58 height 27
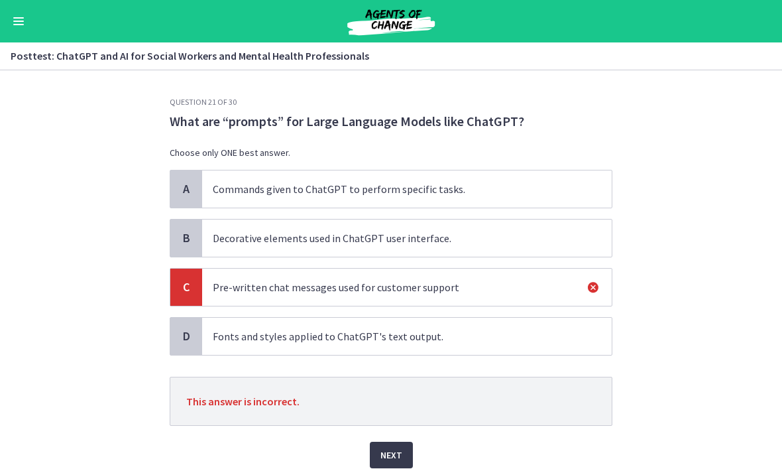
click at [398, 451] on span "Next" at bounding box center [391, 455] width 22 height 16
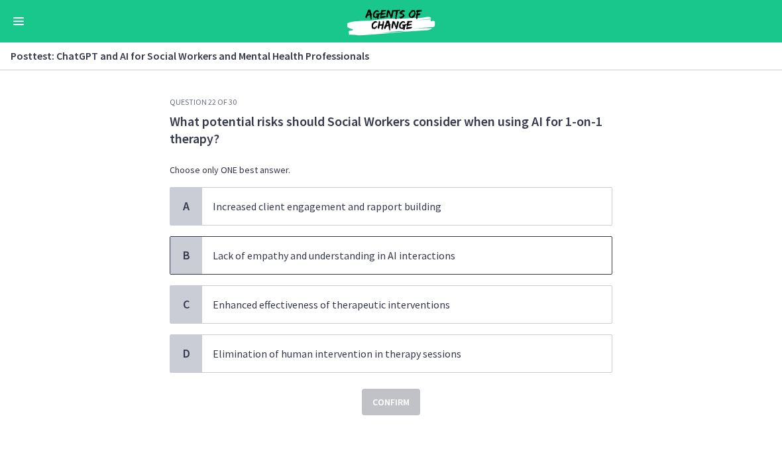
click at [436, 253] on p "Lack of empathy and understanding in AI interactions" at bounding box center [394, 255] width 362 height 16
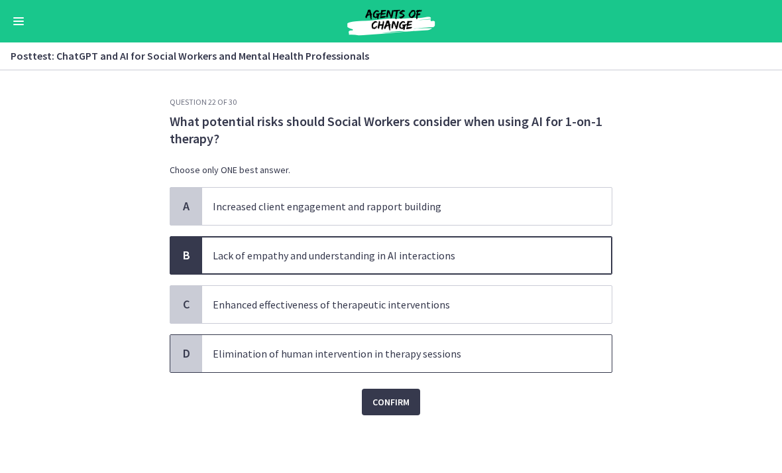
click at [387, 352] on p "Elimination of human intervention in therapy sessions" at bounding box center [394, 353] width 362 height 16
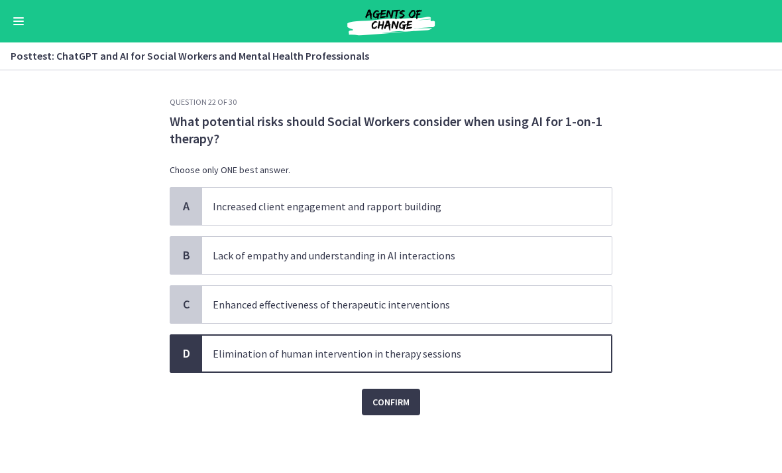
click at [392, 404] on span "Confirm" at bounding box center [391, 402] width 37 height 16
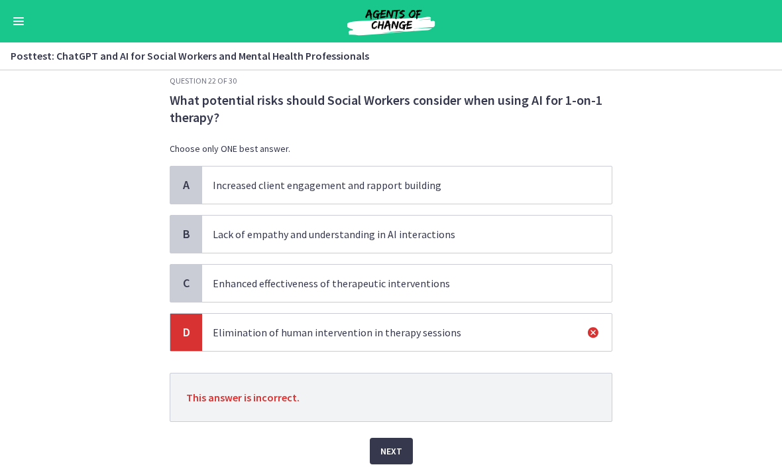
scroll to position [23, 0]
click at [400, 449] on span "Next" at bounding box center [391, 449] width 22 height 16
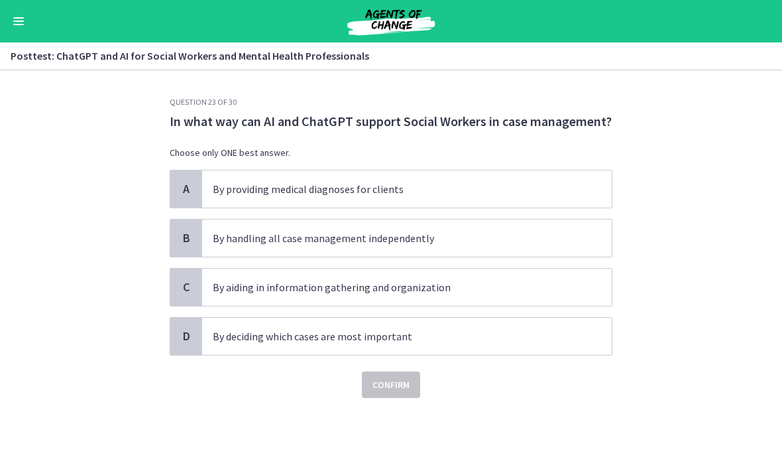
scroll to position [0, 0]
click at [436, 240] on p "By handling all case management independently" at bounding box center [394, 238] width 362 height 16
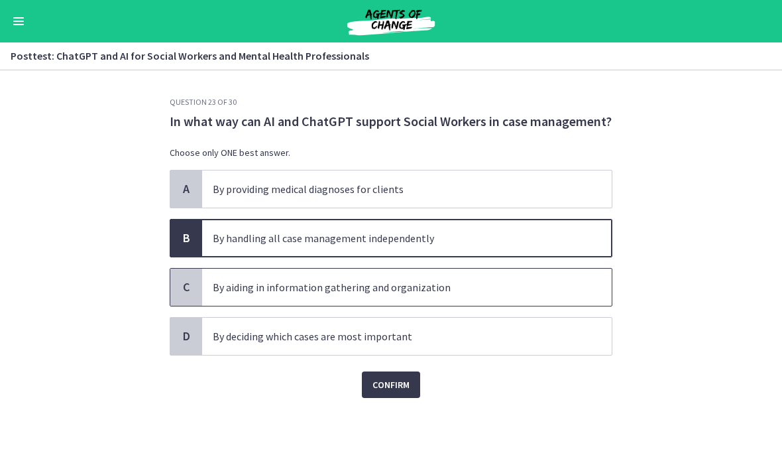
click at [424, 290] on p "By aiding in information gathering and organization" at bounding box center [394, 287] width 362 height 16
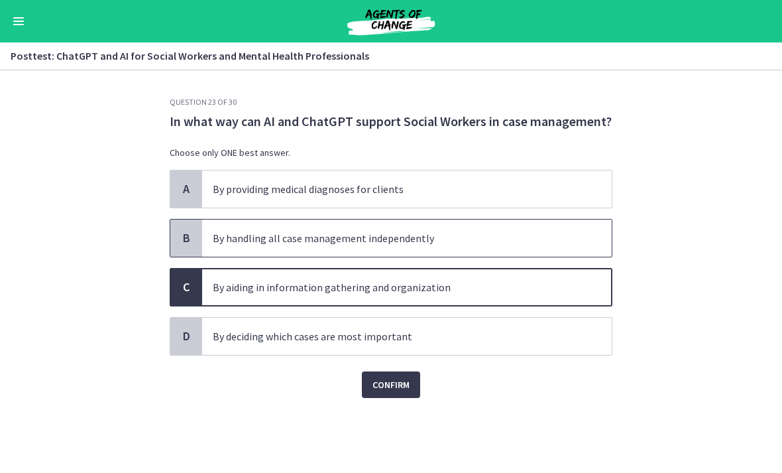
click at [445, 245] on p "By handling all case management independently" at bounding box center [394, 238] width 362 height 16
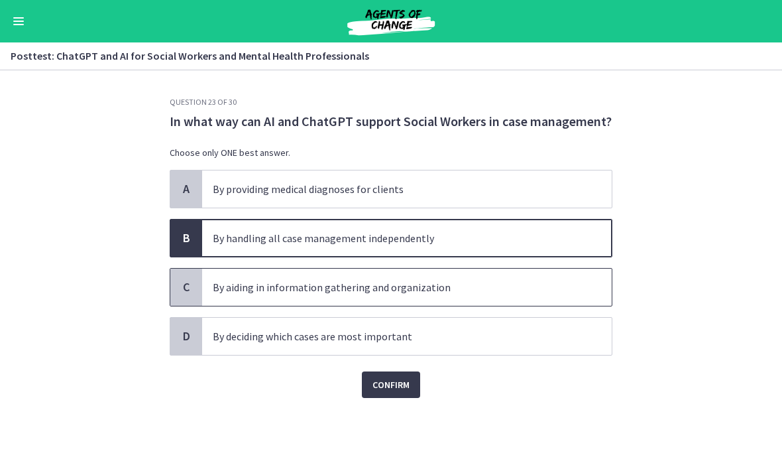
click at [433, 284] on p "By aiding in information gathering and organization" at bounding box center [394, 287] width 362 height 16
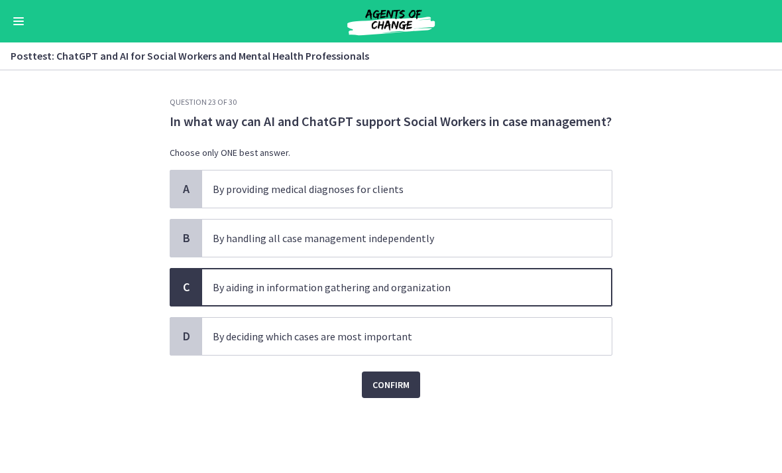
click at [401, 389] on span "Confirm" at bounding box center [391, 385] width 37 height 16
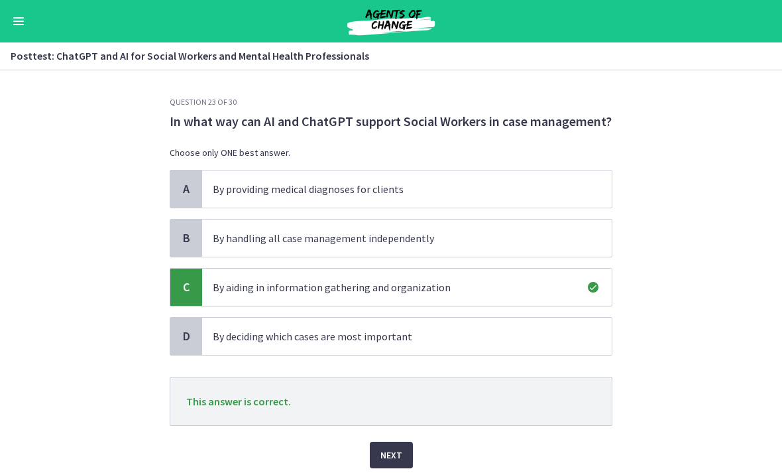
click at [394, 448] on span "Next" at bounding box center [391, 455] width 22 height 16
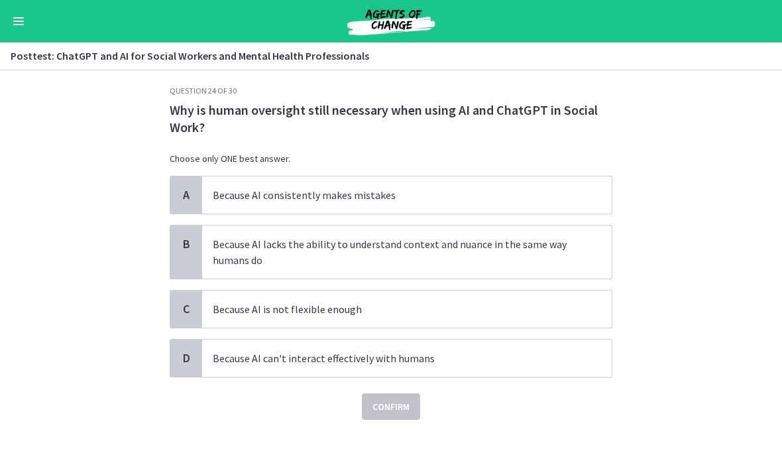
scroll to position [11, 0]
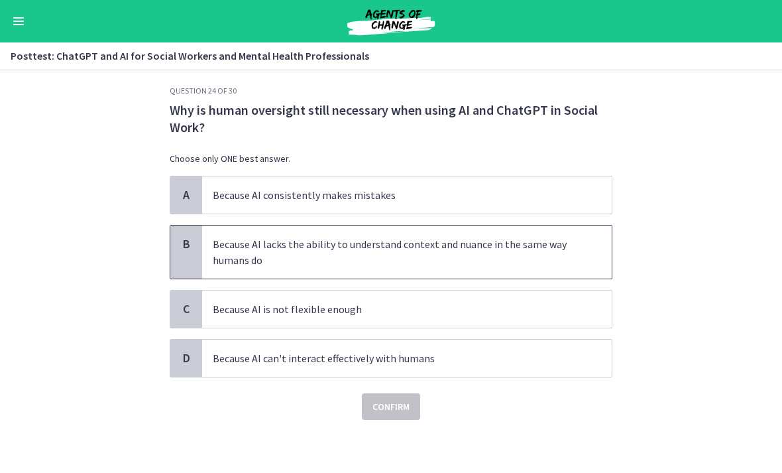
click at [441, 260] on p "Because AI lacks the ability to understand context and nuance in the same way h…" at bounding box center [394, 252] width 362 height 32
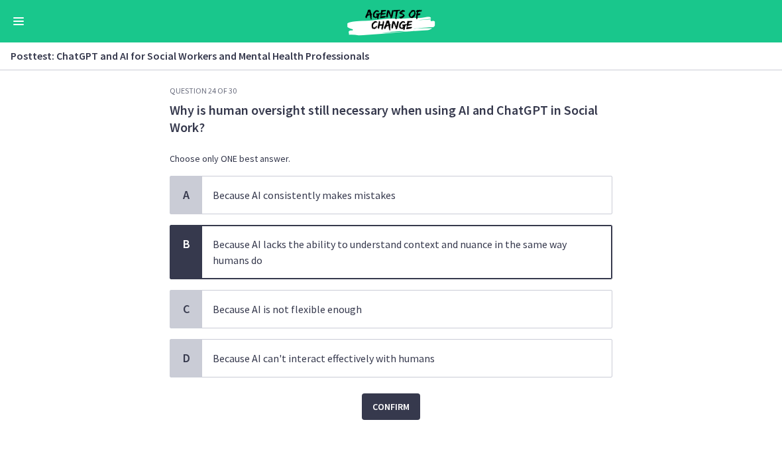
click at [398, 406] on span "Confirm" at bounding box center [391, 406] width 37 height 16
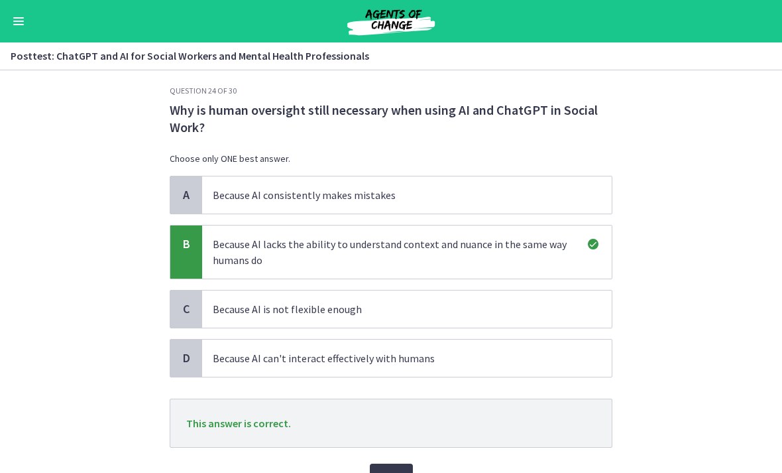
scroll to position [36, 0]
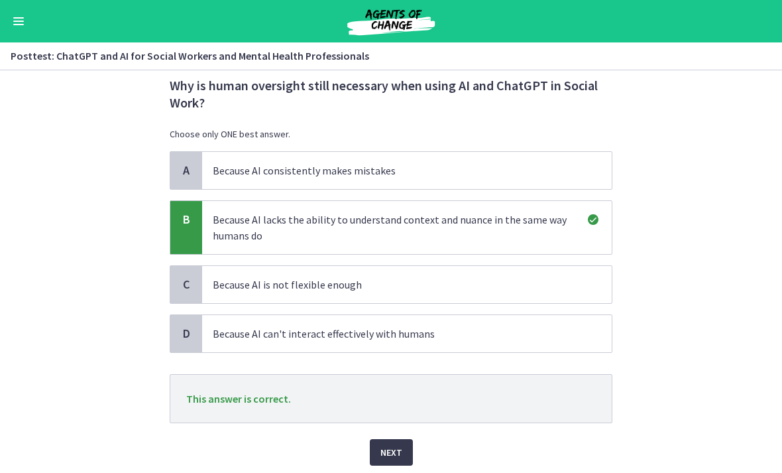
click at [404, 449] on button "Next" at bounding box center [391, 452] width 43 height 27
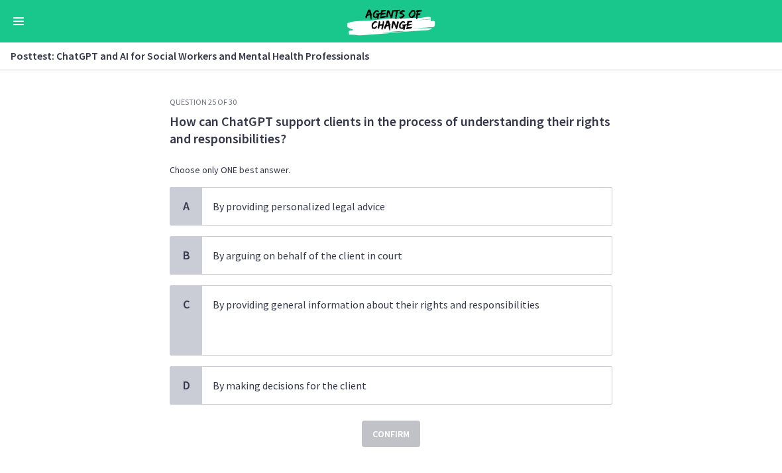
scroll to position [27, 0]
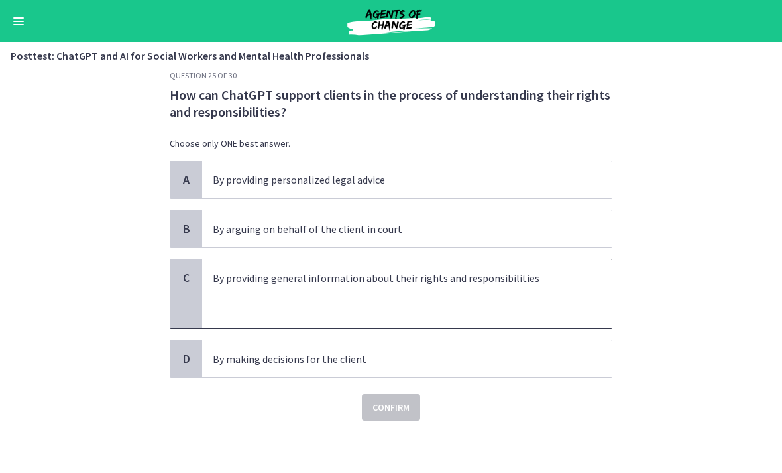
click at [432, 304] on p at bounding box center [394, 310] width 362 height 16
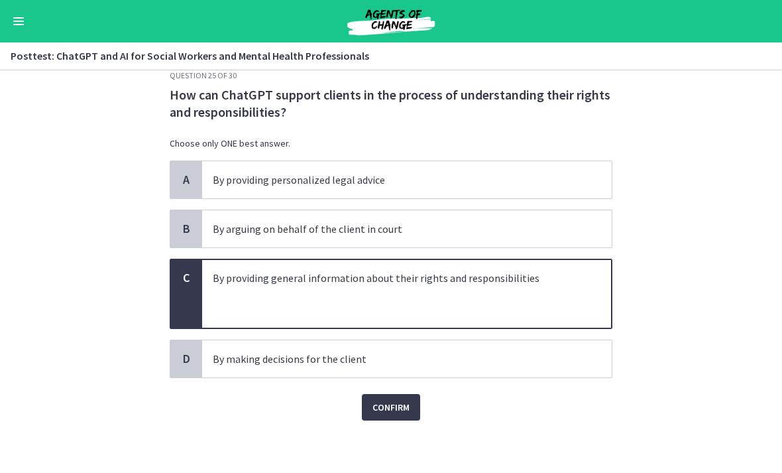
click at [400, 409] on span "Confirm" at bounding box center [391, 407] width 37 height 16
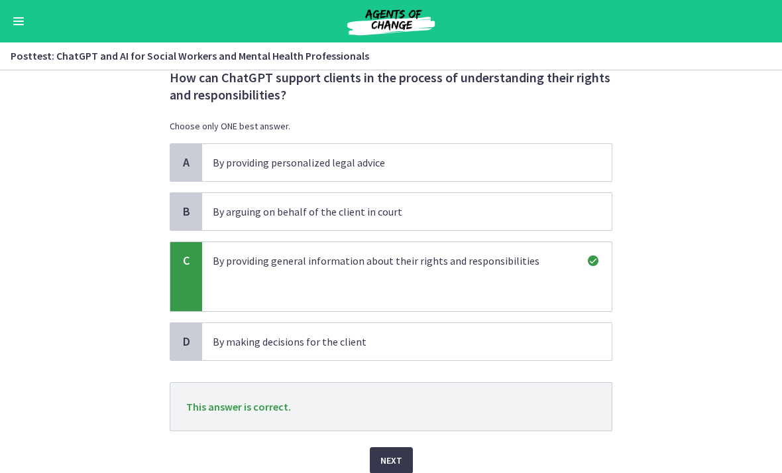
scroll to position [44, 0]
click at [397, 451] on button "Next" at bounding box center [391, 459] width 43 height 27
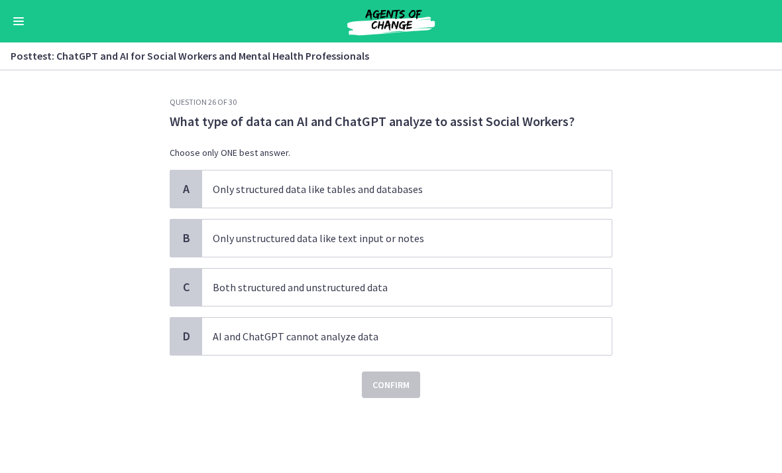
scroll to position [0, 0]
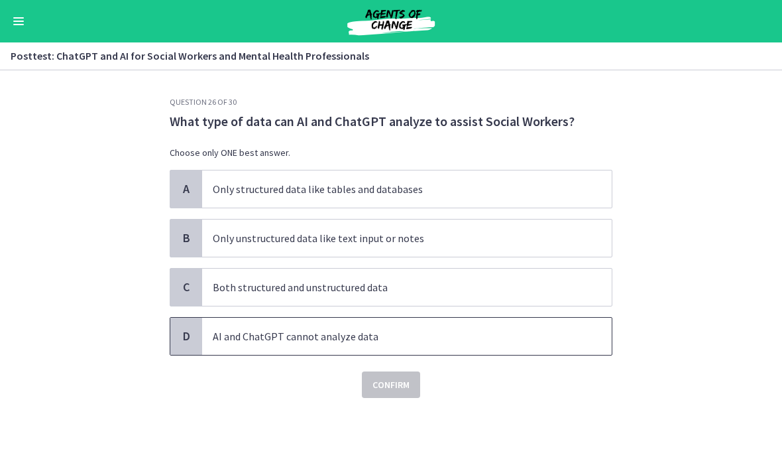
click at [393, 337] on p "AI and ChatGPT cannot analyze data" at bounding box center [394, 336] width 362 height 16
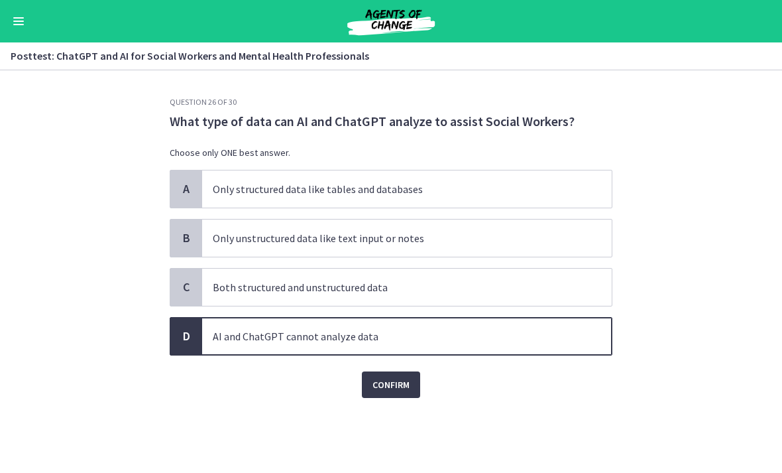
click at [402, 392] on span "Confirm" at bounding box center [391, 385] width 37 height 16
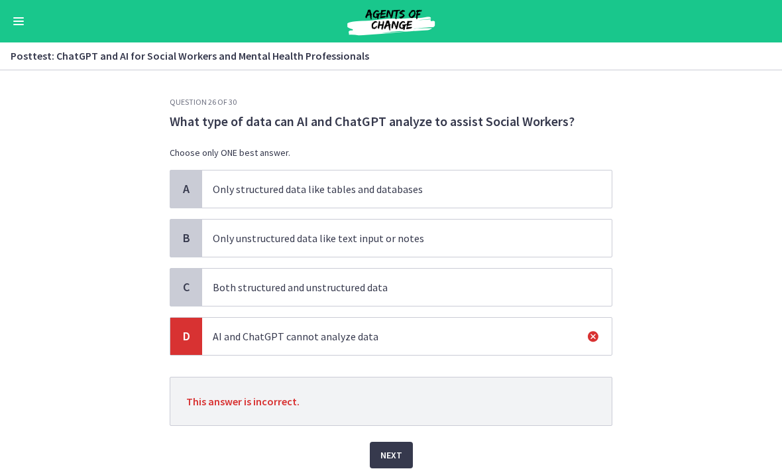
click at [398, 445] on button "Next" at bounding box center [391, 454] width 43 height 27
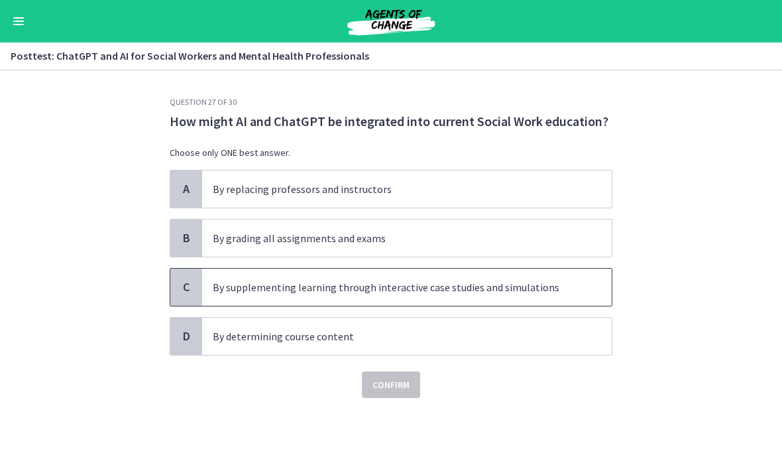
click at [460, 286] on p "By supplementing learning through interactive case studies and simulations" at bounding box center [394, 287] width 362 height 16
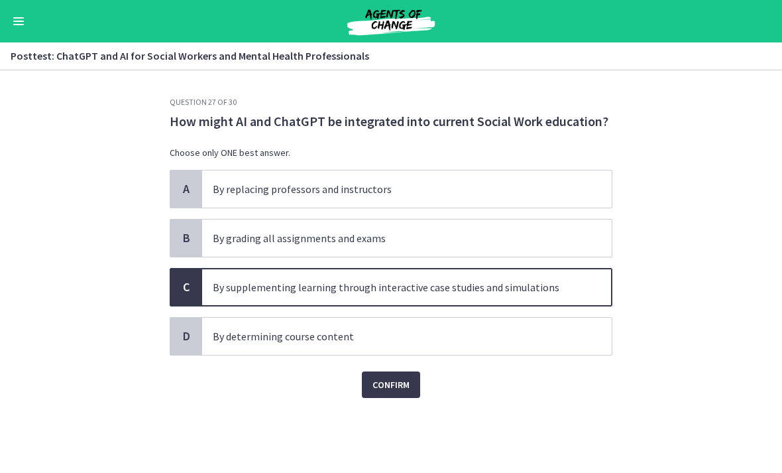
click at [408, 387] on span "Confirm" at bounding box center [391, 385] width 37 height 16
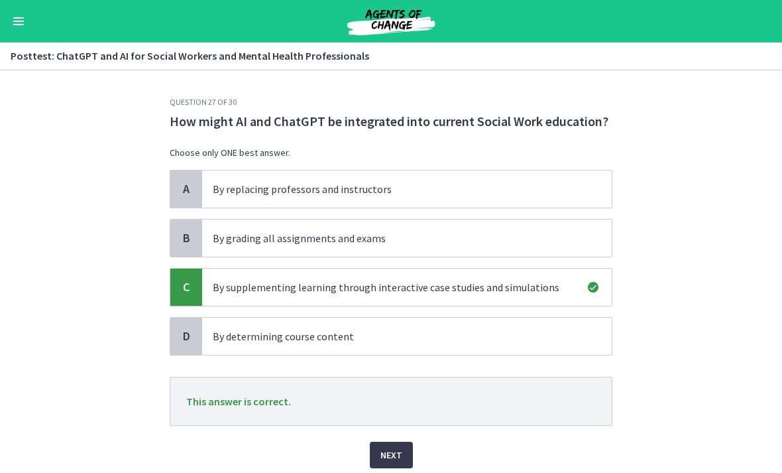
click at [397, 447] on span "Next" at bounding box center [391, 455] width 22 height 16
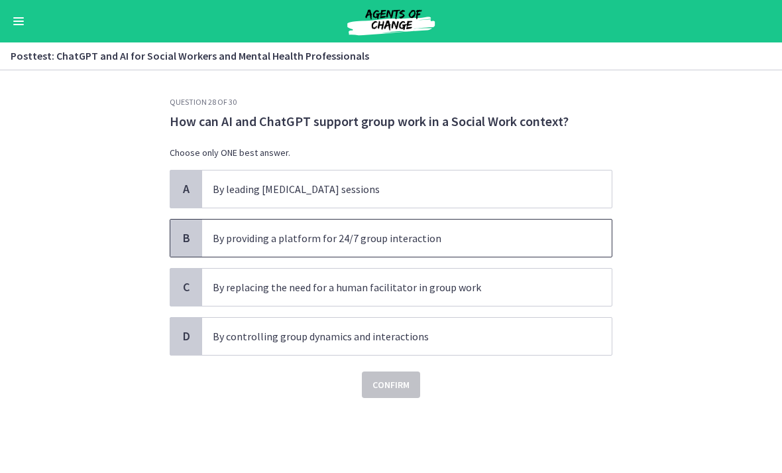
click at [468, 235] on p "By providing a platform for 24/7 group interaction" at bounding box center [394, 238] width 362 height 16
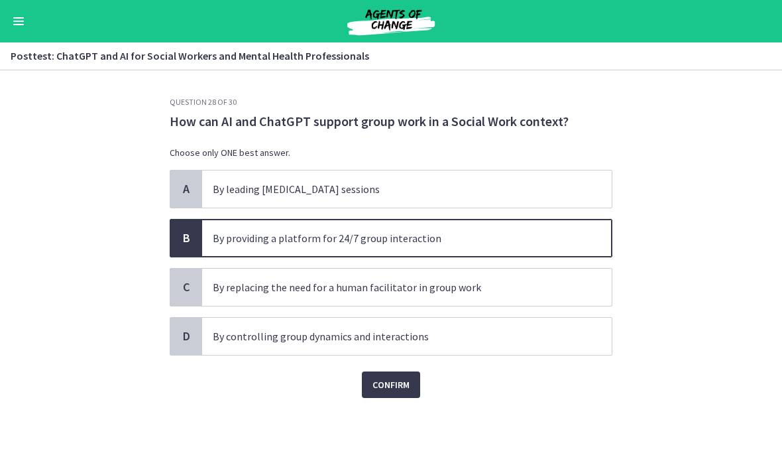
click at [408, 380] on span "Confirm" at bounding box center [391, 385] width 37 height 16
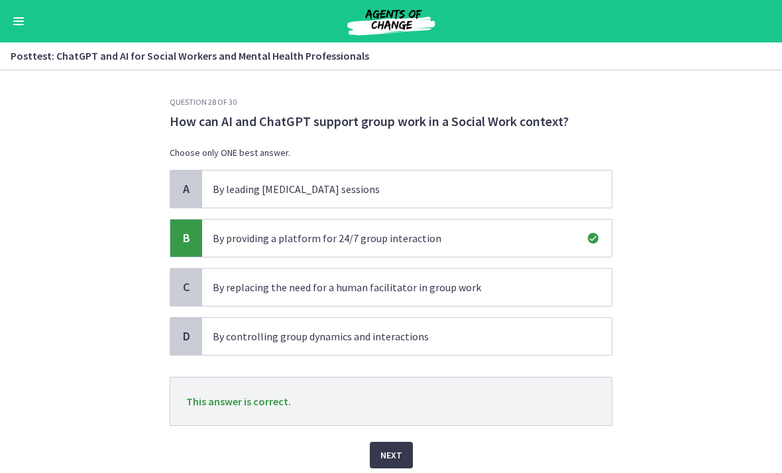
click at [397, 443] on button "Next" at bounding box center [391, 454] width 43 height 27
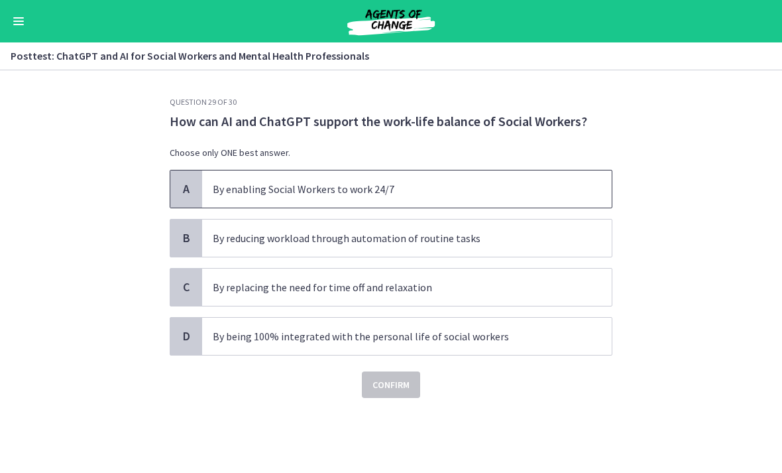
click at [494, 194] on p "By enabling Social Workers to work 24/7" at bounding box center [394, 189] width 362 height 16
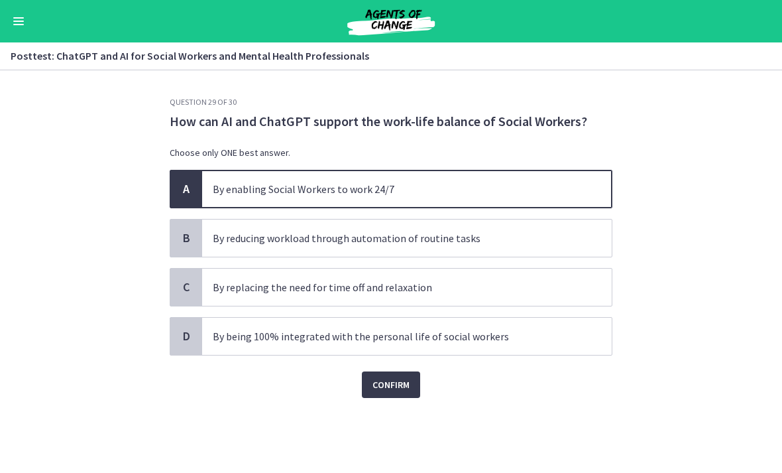
click at [404, 379] on span "Confirm" at bounding box center [391, 385] width 37 height 16
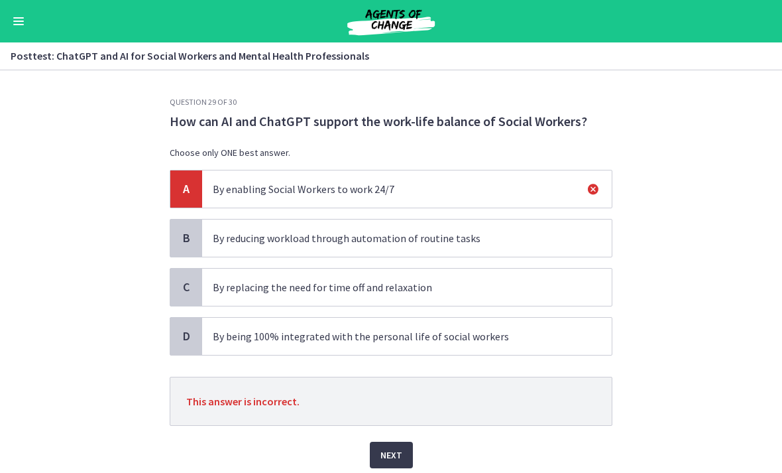
click at [398, 446] on button "Next" at bounding box center [391, 454] width 43 height 27
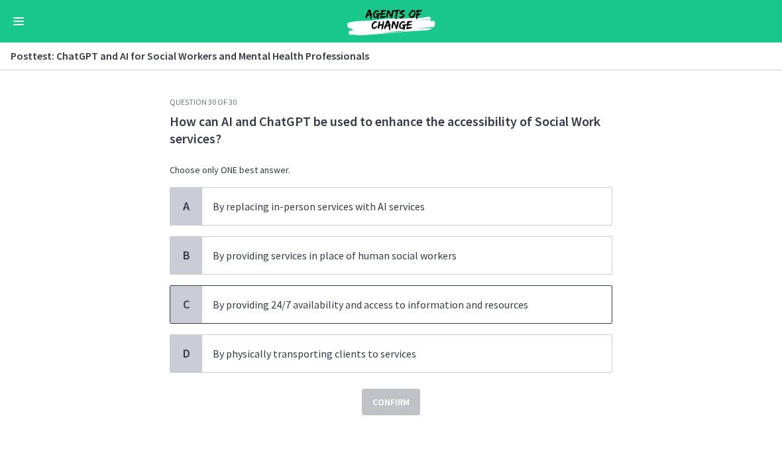
click at [471, 288] on span "By providing 24/7 availability and access to information and resources" at bounding box center [407, 304] width 410 height 37
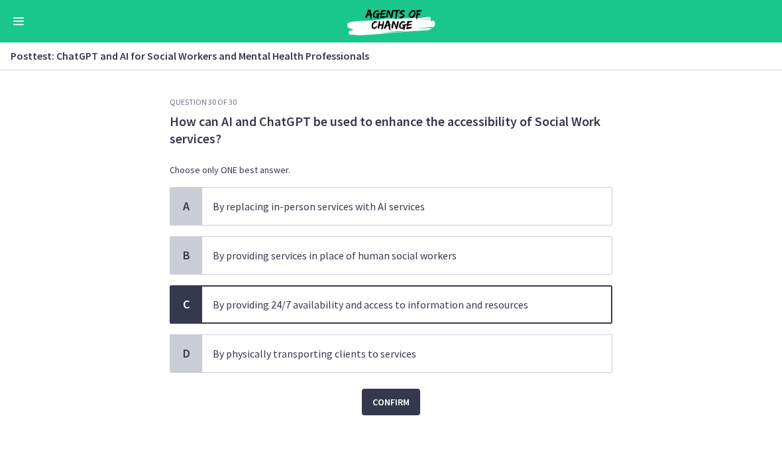
click at [402, 400] on span "Confirm" at bounding box center [391, 402] width 37 height 16
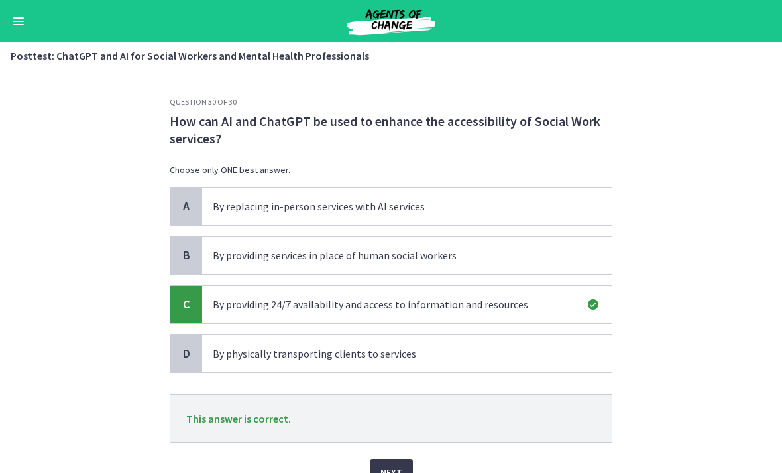
click at [398, 461] on button "Next" at bounding box center [391, 472] width 43 height 27
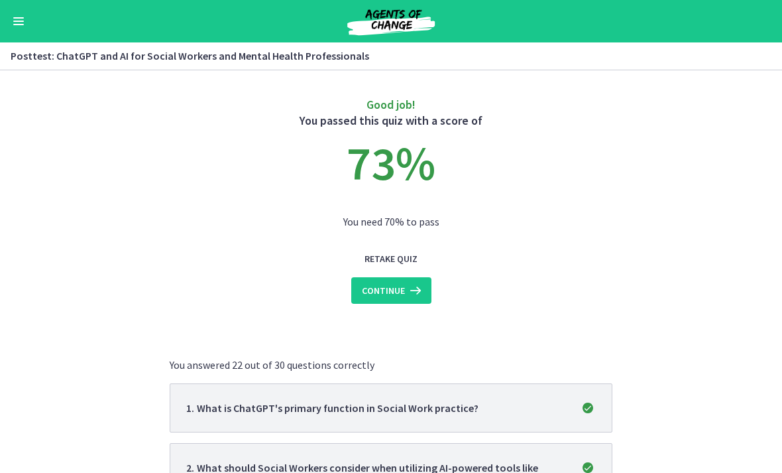
scroll to position [23, 0]
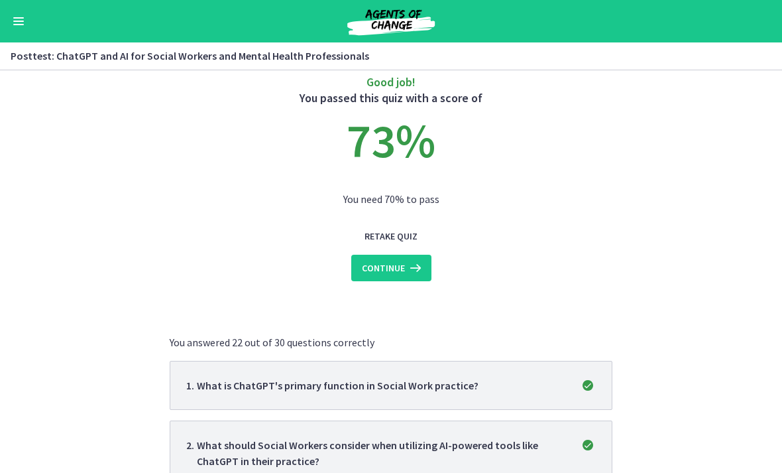
click at [411, 271] on icon at bounding box center [414, 268] width 19 height 16
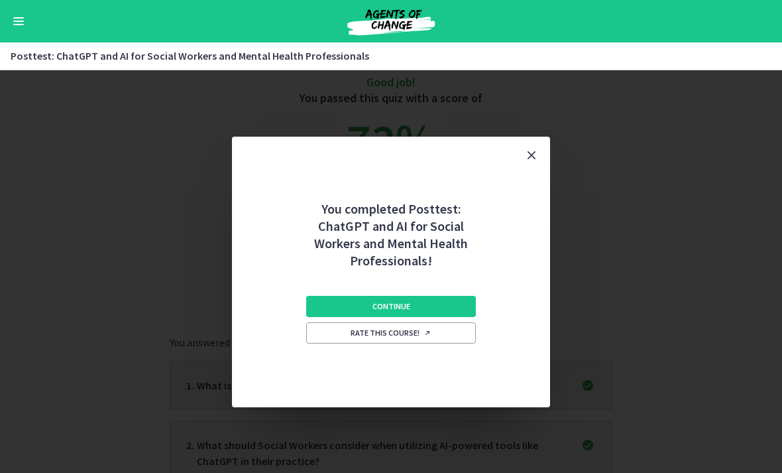
scroll to position [0, 0]
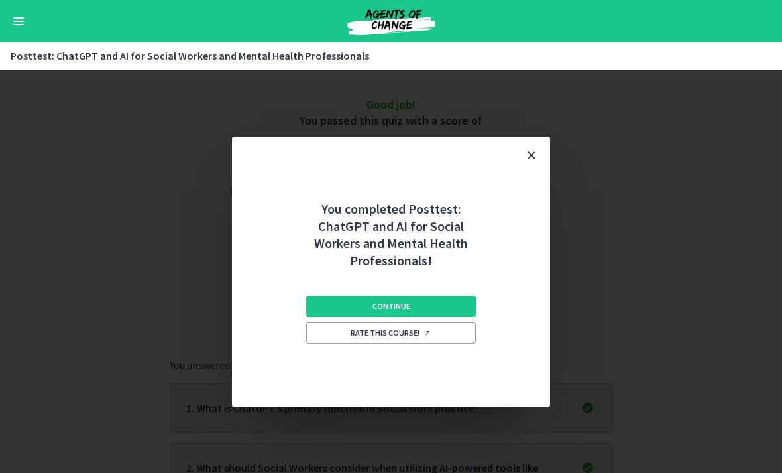
click at [430, 306] on button "Continue" at bounding box center [391, 306] width 170 height 21
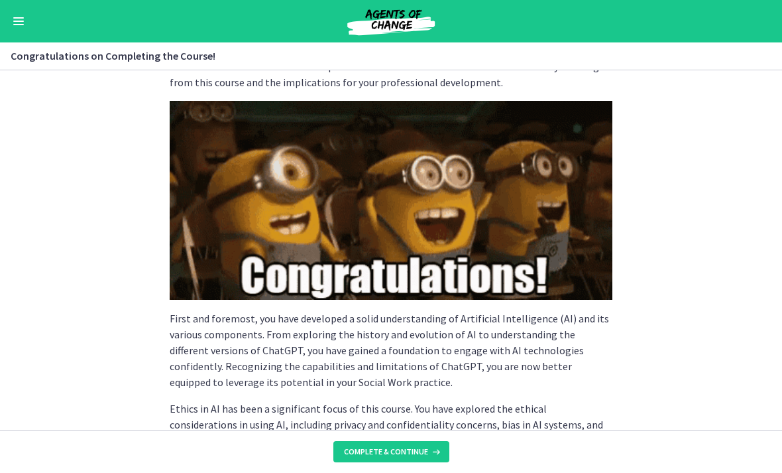
scroll to position [93, 0]
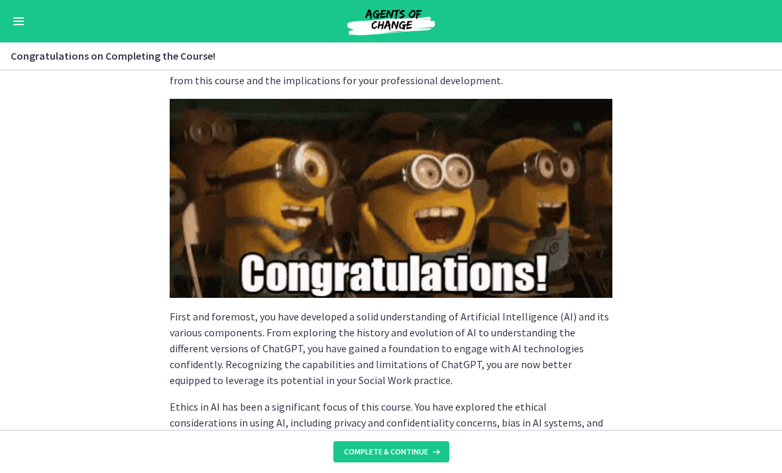
click at [414, 453] on span "Complete & continue" at bounding box center [386, 451] width 84 height 11
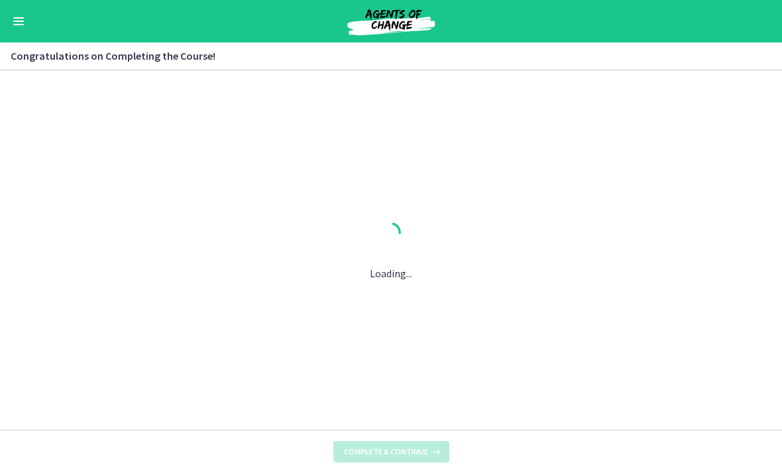
scroll to position [0, 0]
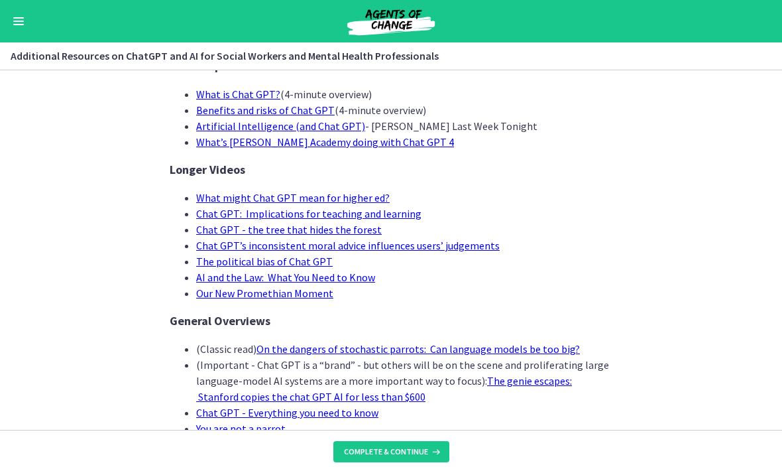
scroll to position [120, 0]
click at [419, 445] on button "Complete & continue" at bounding box center [391, 451] width 116 height 21
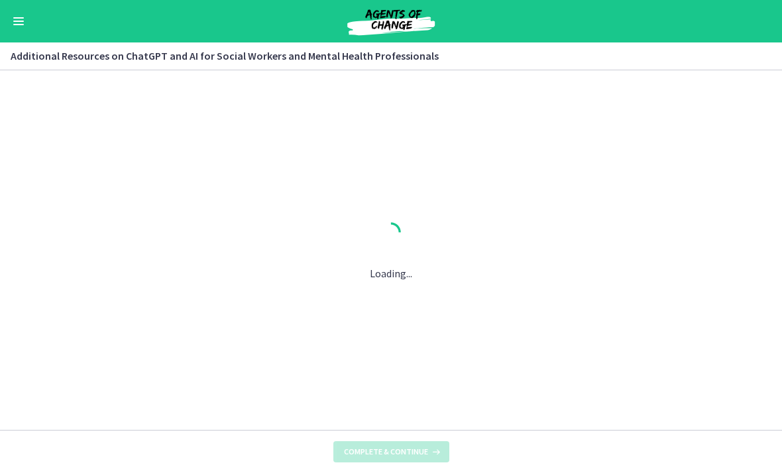
scroll to position [0, 0]
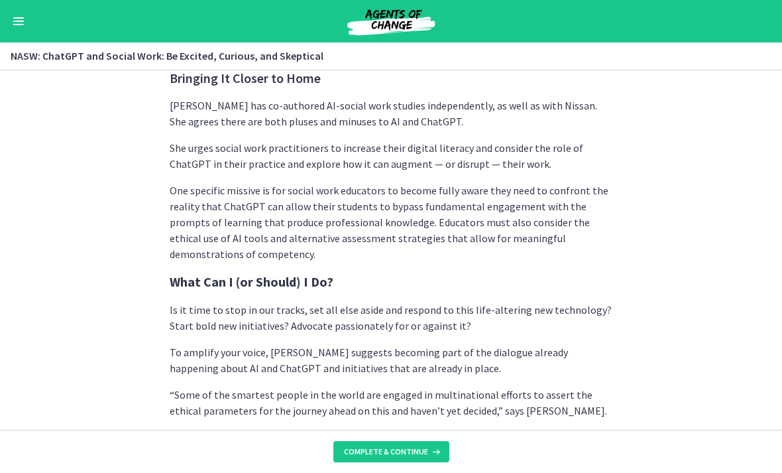
scroll to position [3587, 0]
click at [428, 447] on icon at bounding box center [434, 451] width 13 height 11
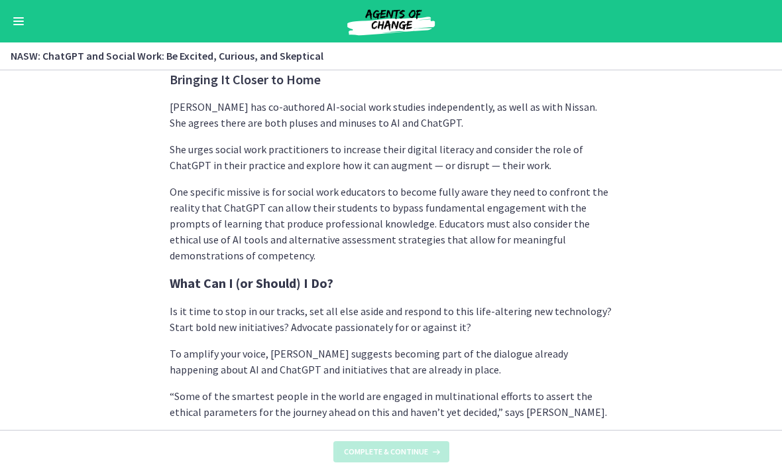
scroll to position [0, 0]
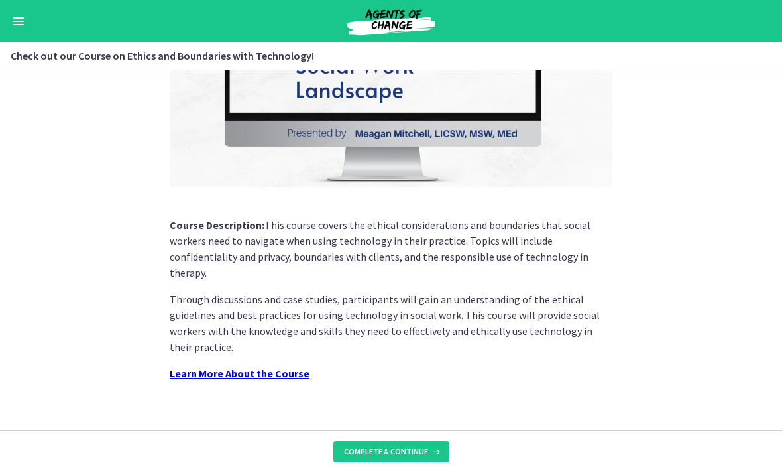
click at [416, 453] on span "Complete & continue" at bounding box center [386, 451] width 84 height 11
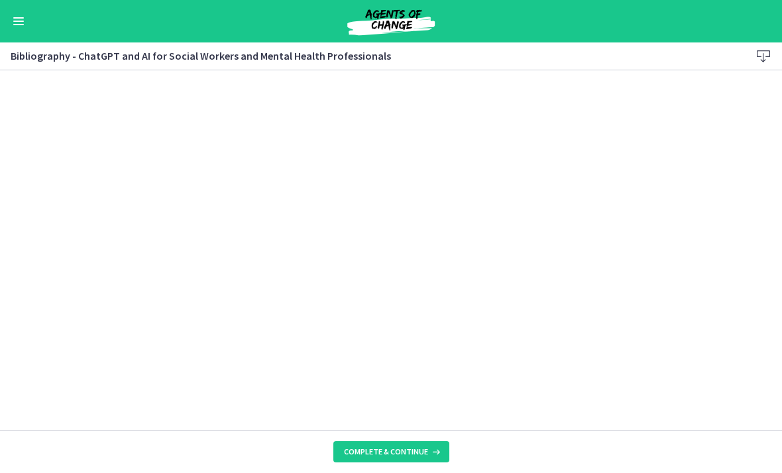
click at [425, 459] on button "Complete & continue" at bounding box center [391, 451] width 116 height 21
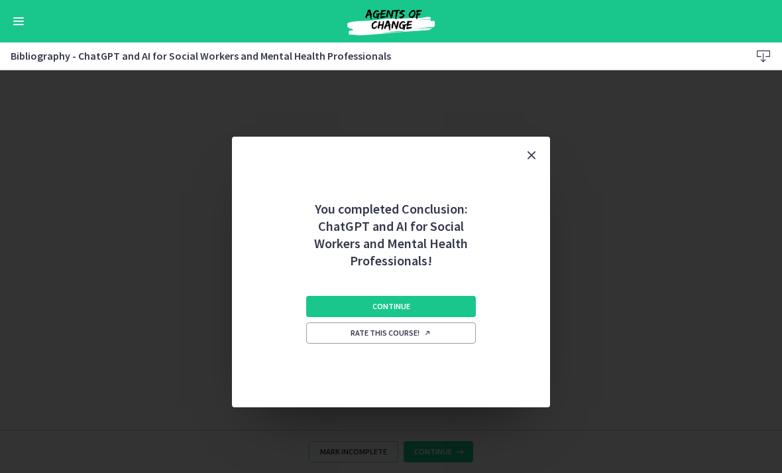
click at [452, 299] on button "Continue" at bounding box center [391, 306] width 170 height 21
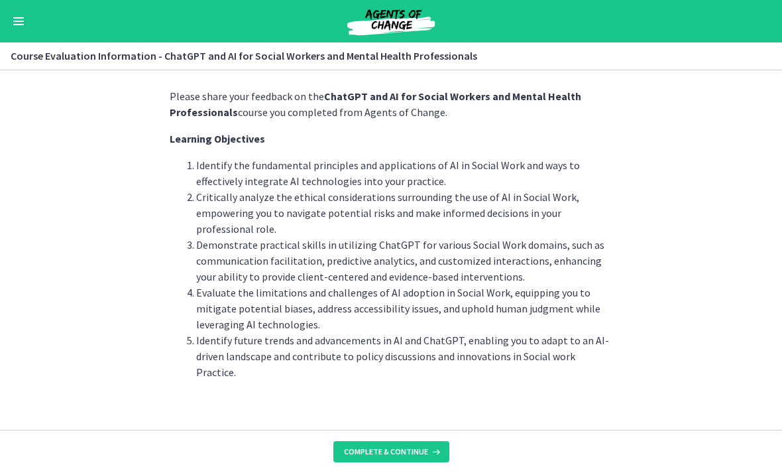
scroll to position [17, 0]
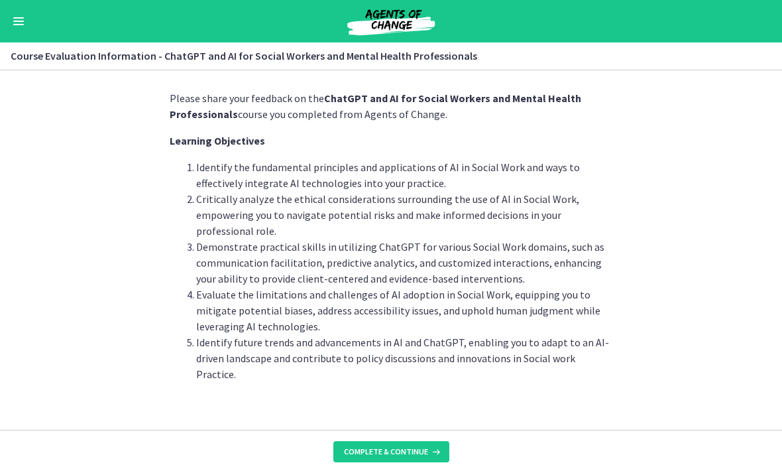
click at [422, 454] on span "Complete & continue" at bounding box center [386, 451] width 84 height 11
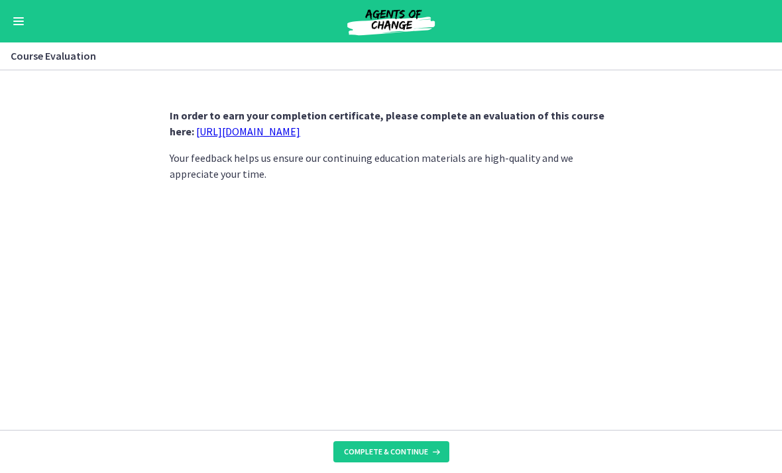
click at [416, 452] on span "Complete & continue" at bounding box center [386, 451] width 84 height 11
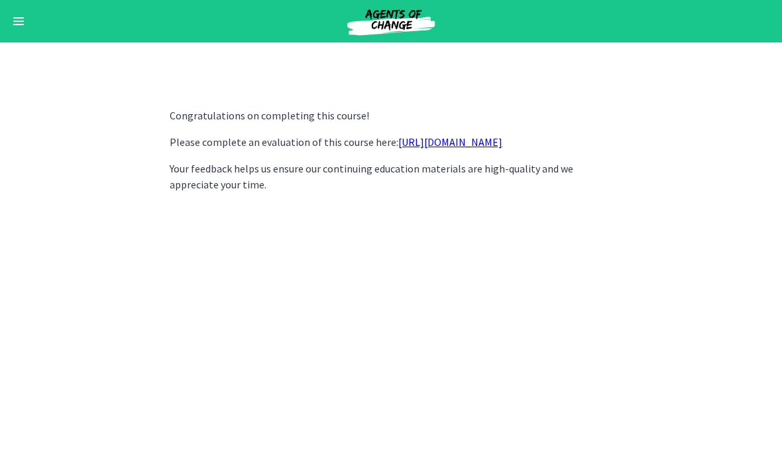
click at [502, 142] on link "[URL][DOMAIN_NAME]" at bounding box center [450, 141] width 104 height 13
